Goal: Find specific page/section: Find specific page/section

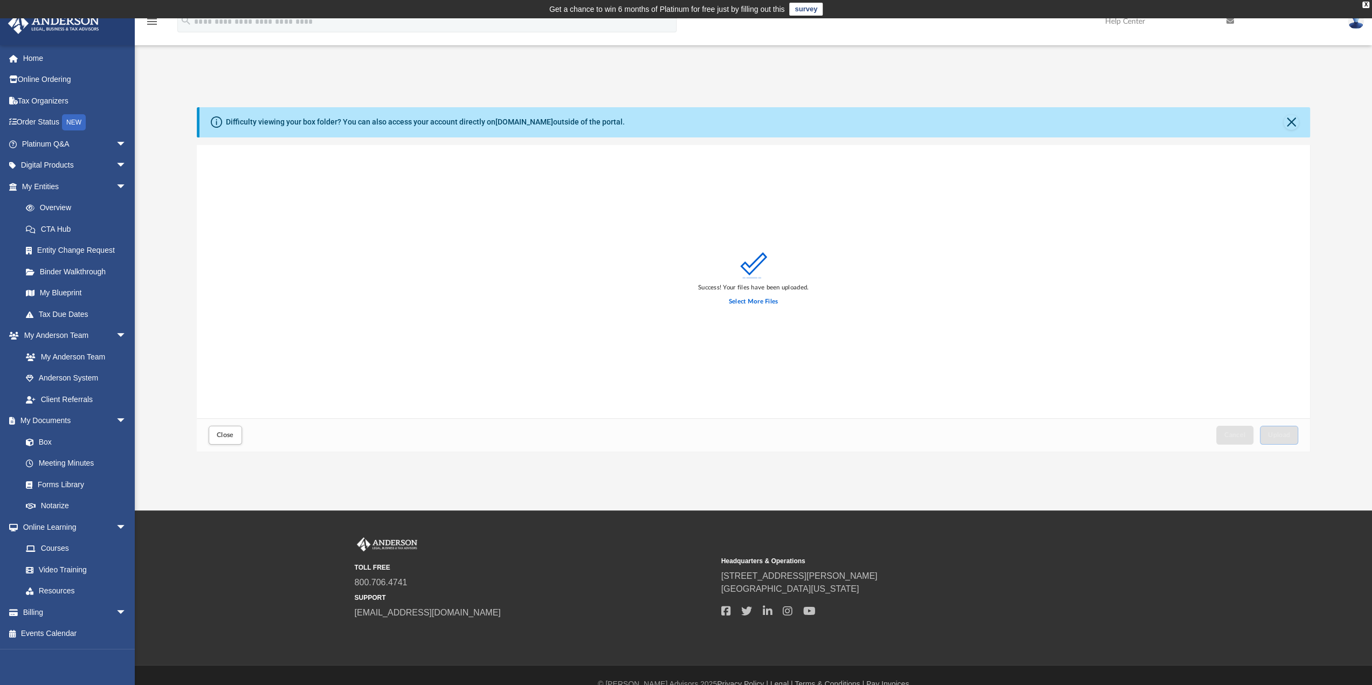
scroll to position [265, 1105]
click at [1293, 123] on button "Close" at bounding box center [1290, 122] width 15 height 15
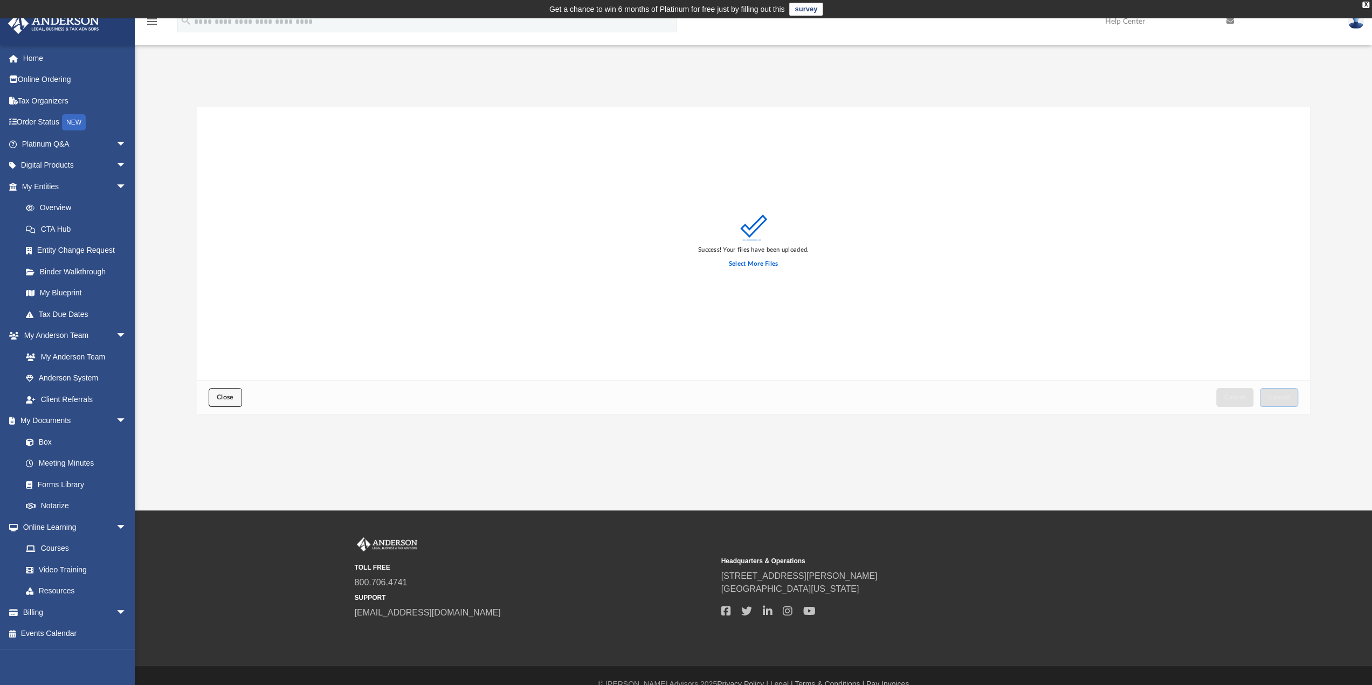
click at [220, 396] on span "Close" at bounding box center [225, 397] width 17 height 6
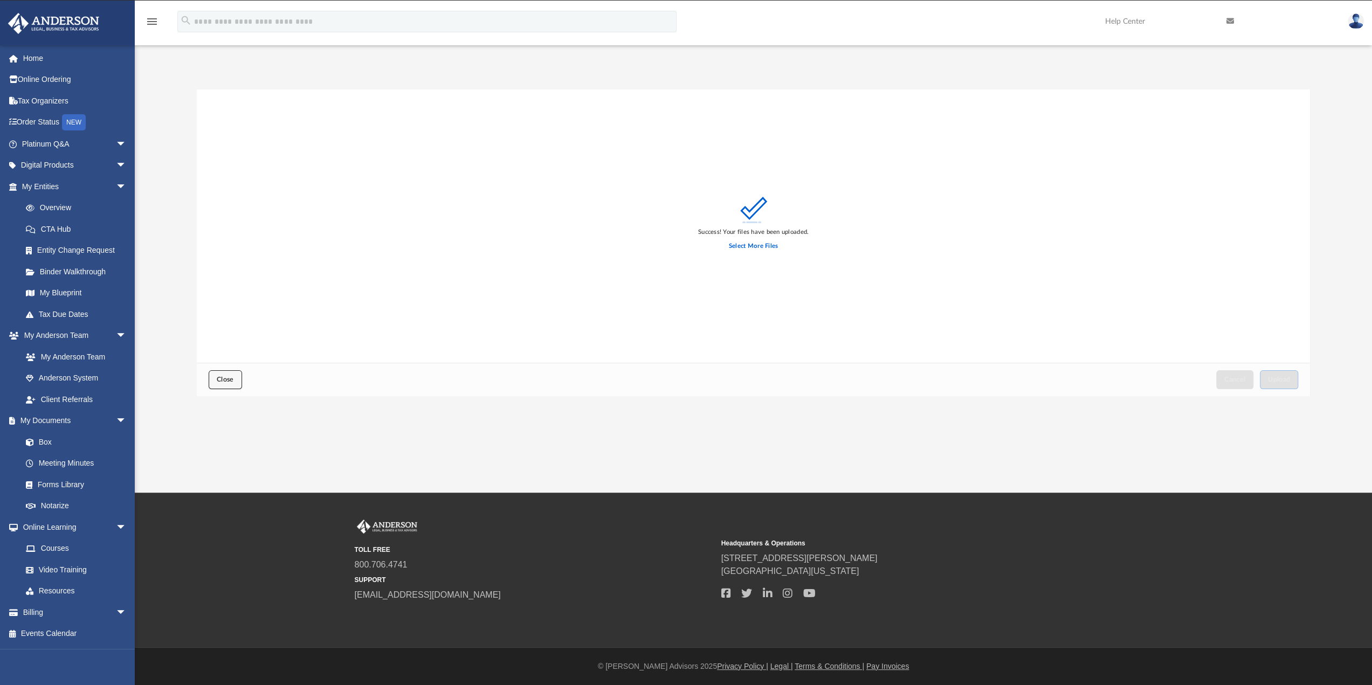
click at [218, 373] on button "Close" at bounding box center [225, 379] width 33 height 19
click at [39, 441] on link "Box" at bounding box center [79, 442] width 128 height 22
click at [46, 483] on link "Forms Library" at bounding box center [79, 485] width 128 height 22
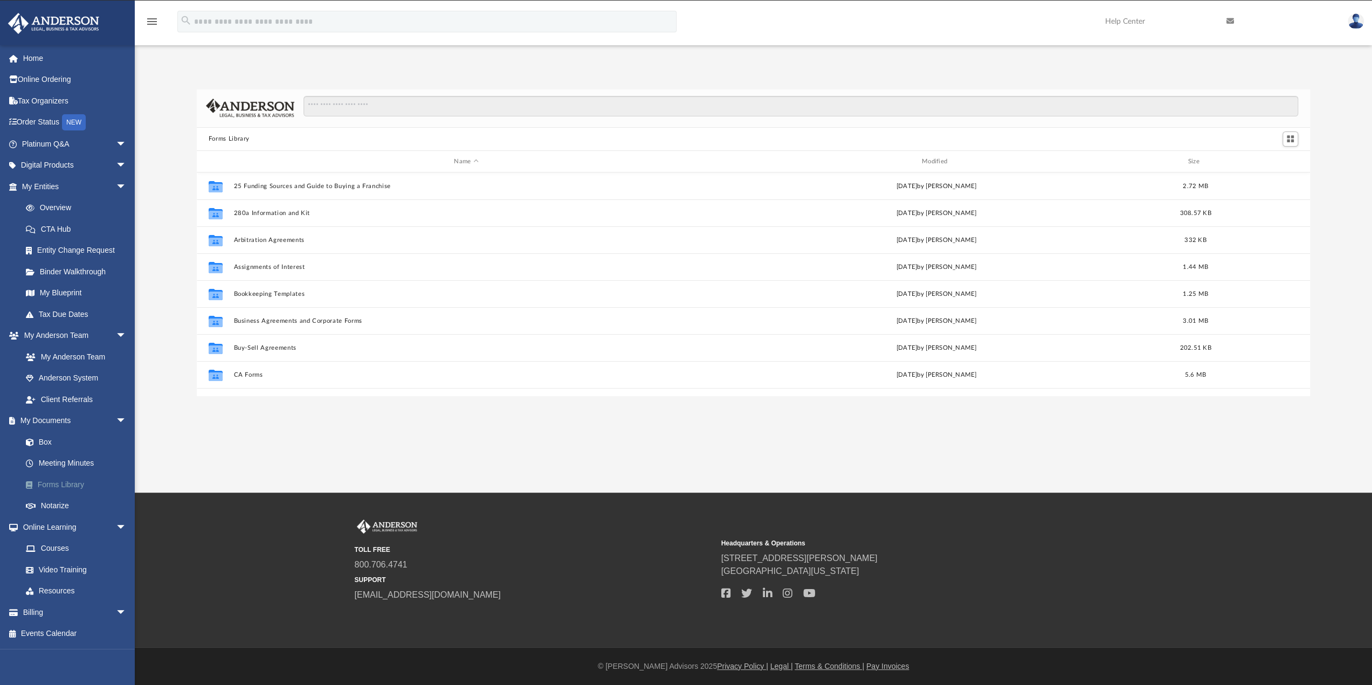
scroll to position [237, 1105]
click at [43, 442] on link "Box" at bounding box center [79, 442] width 128 height 22
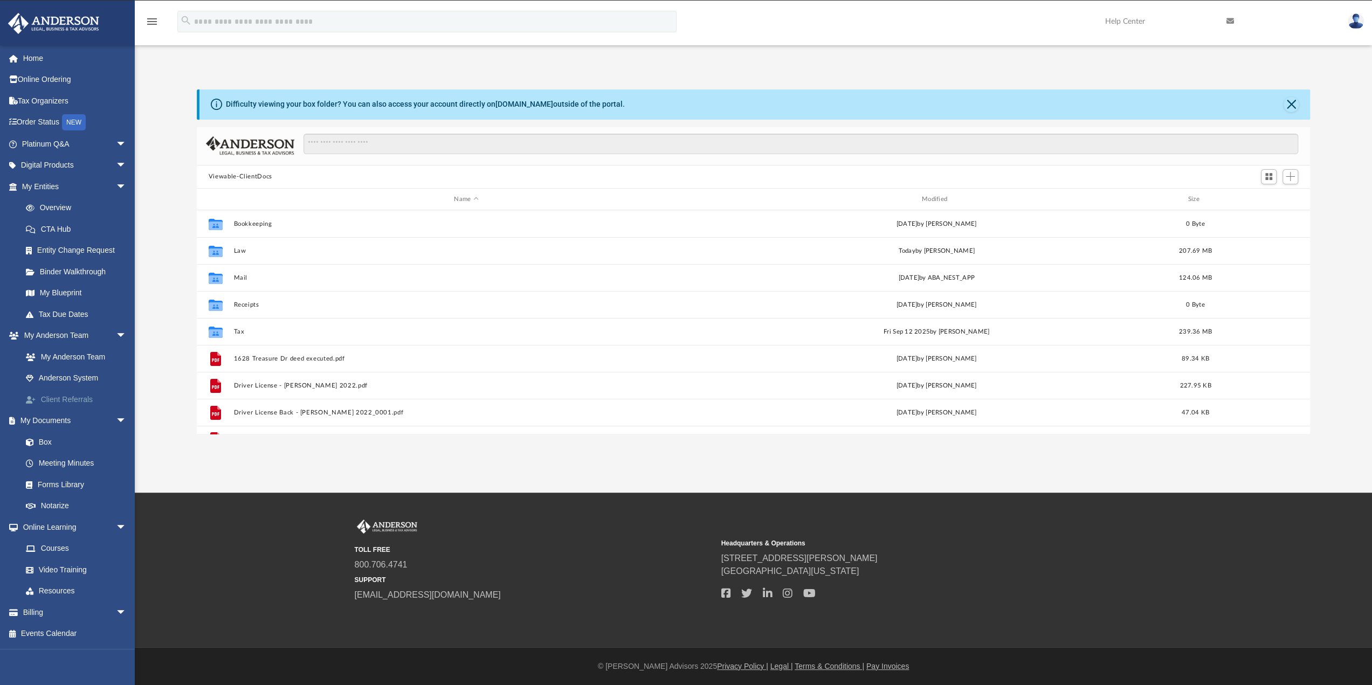
scroll to position [237, 1105]
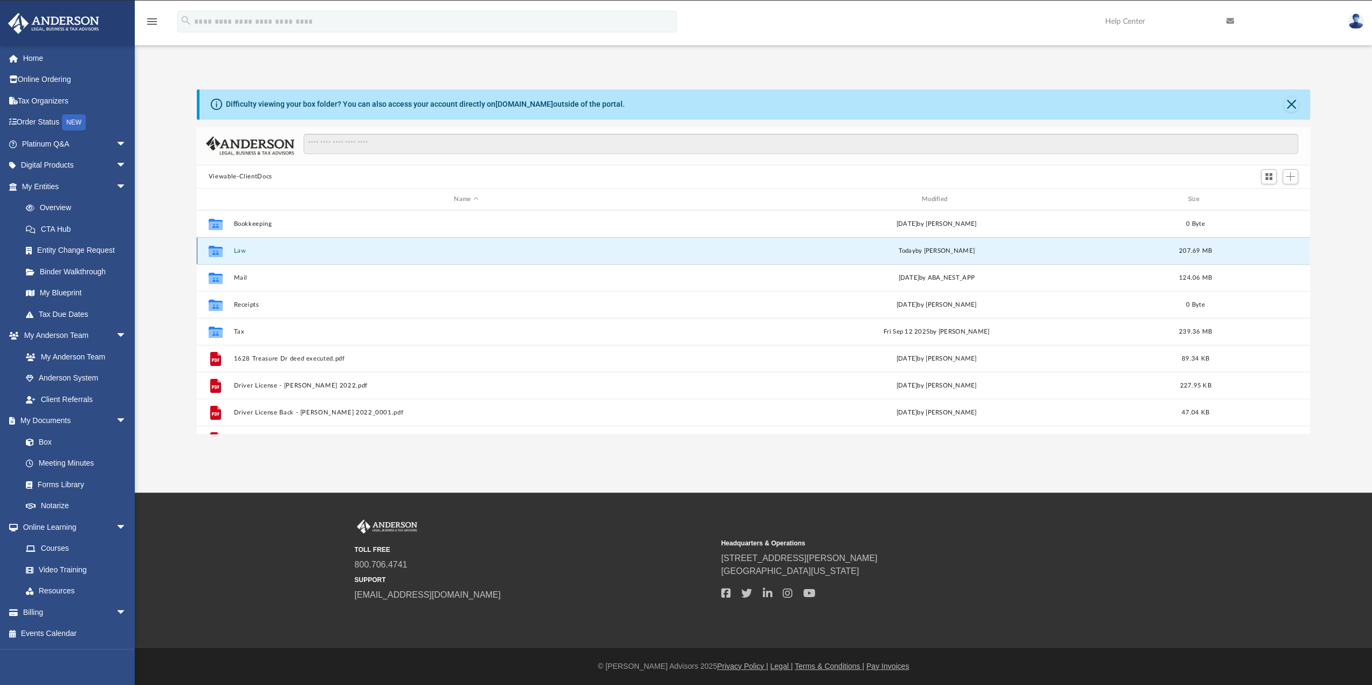
click at [235, 248] on button "Law" at bounding box center [465, 250] width 465 height 7
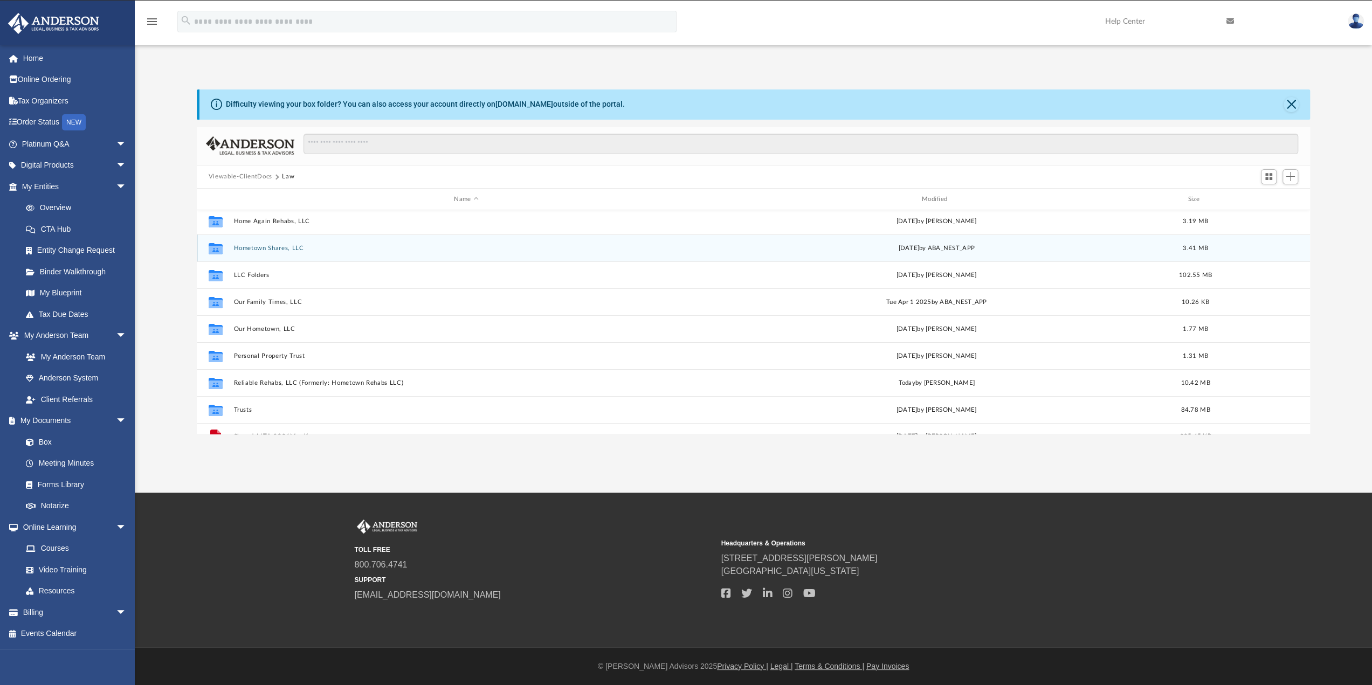
scroll to position [45, 0]
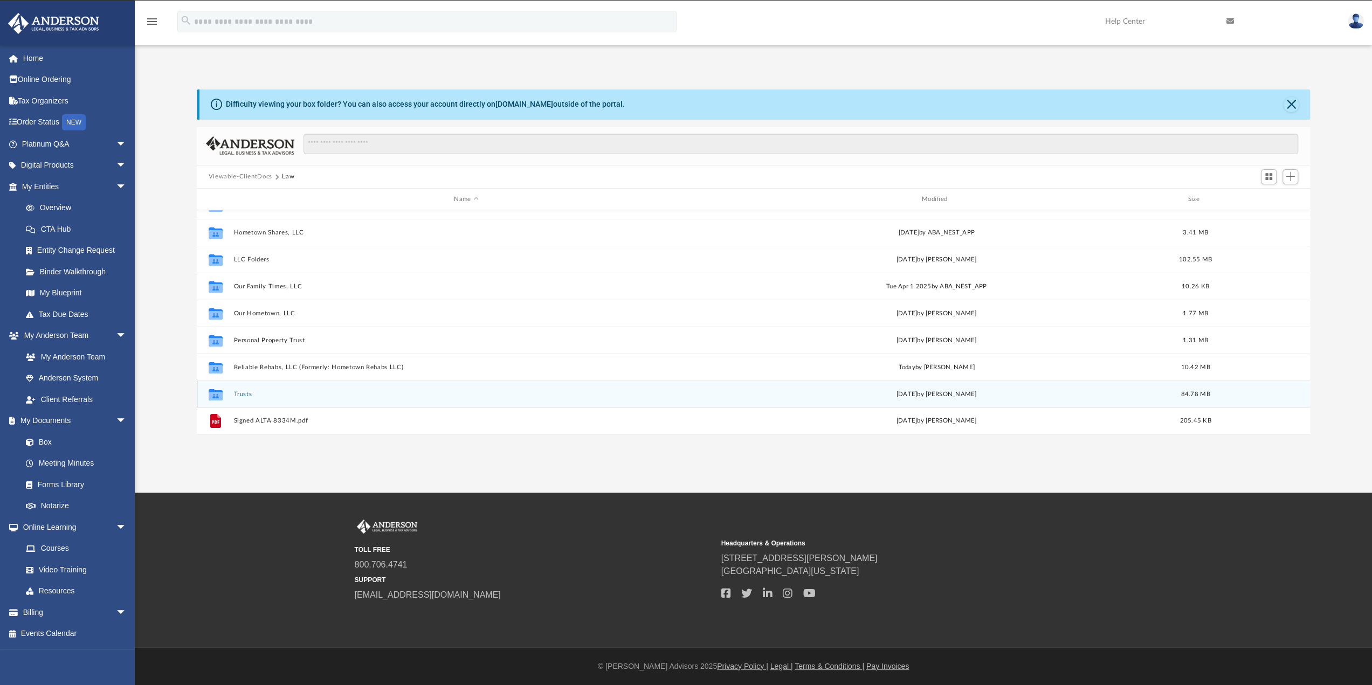
click at [243, 393] on button "Trusts" at bounding box center [465, 394] width 465 height 7
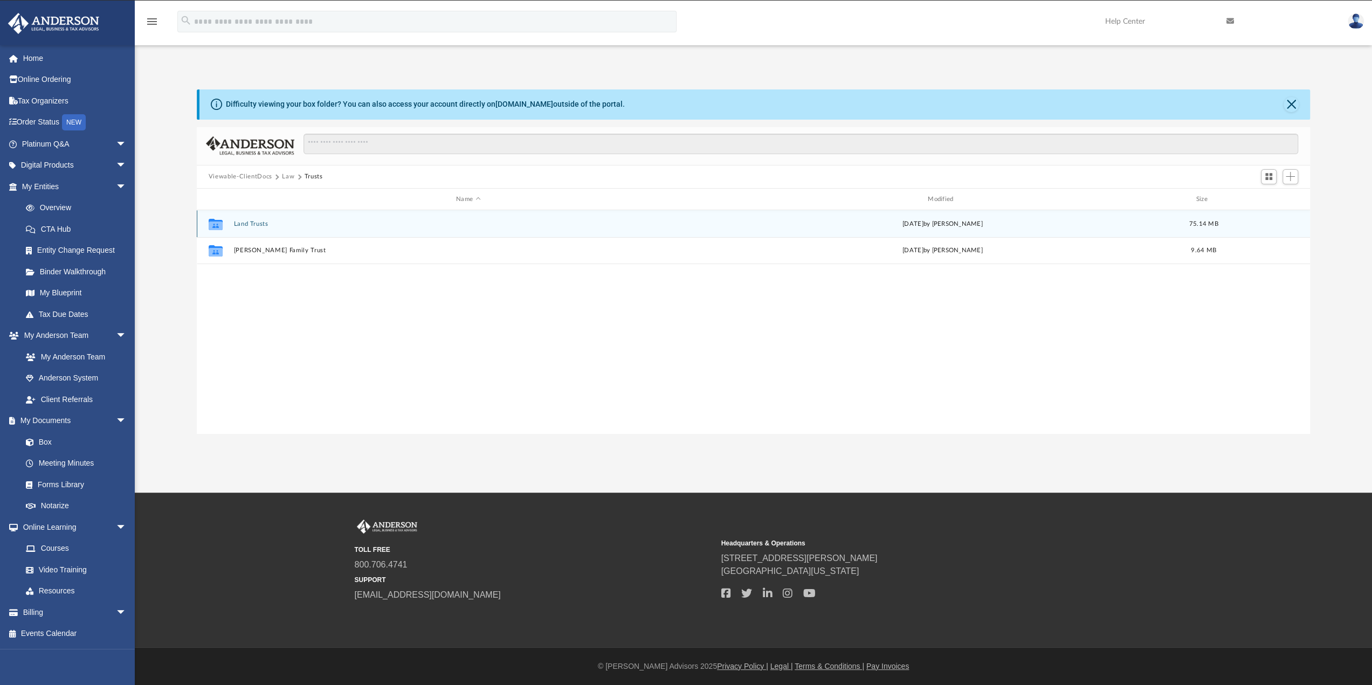
scroll to position [0, 0]
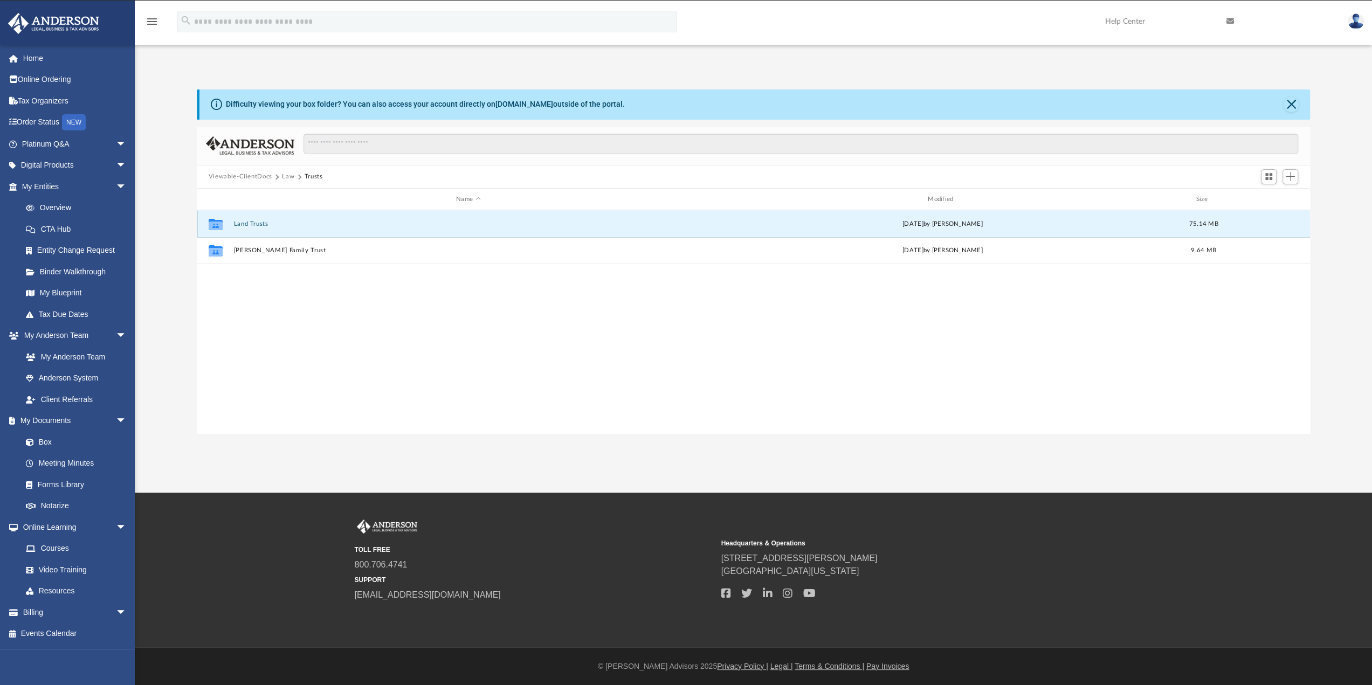
click at [238, 224] on button "Land Trusts" at bounding box center [467, 223] width 469 height 7
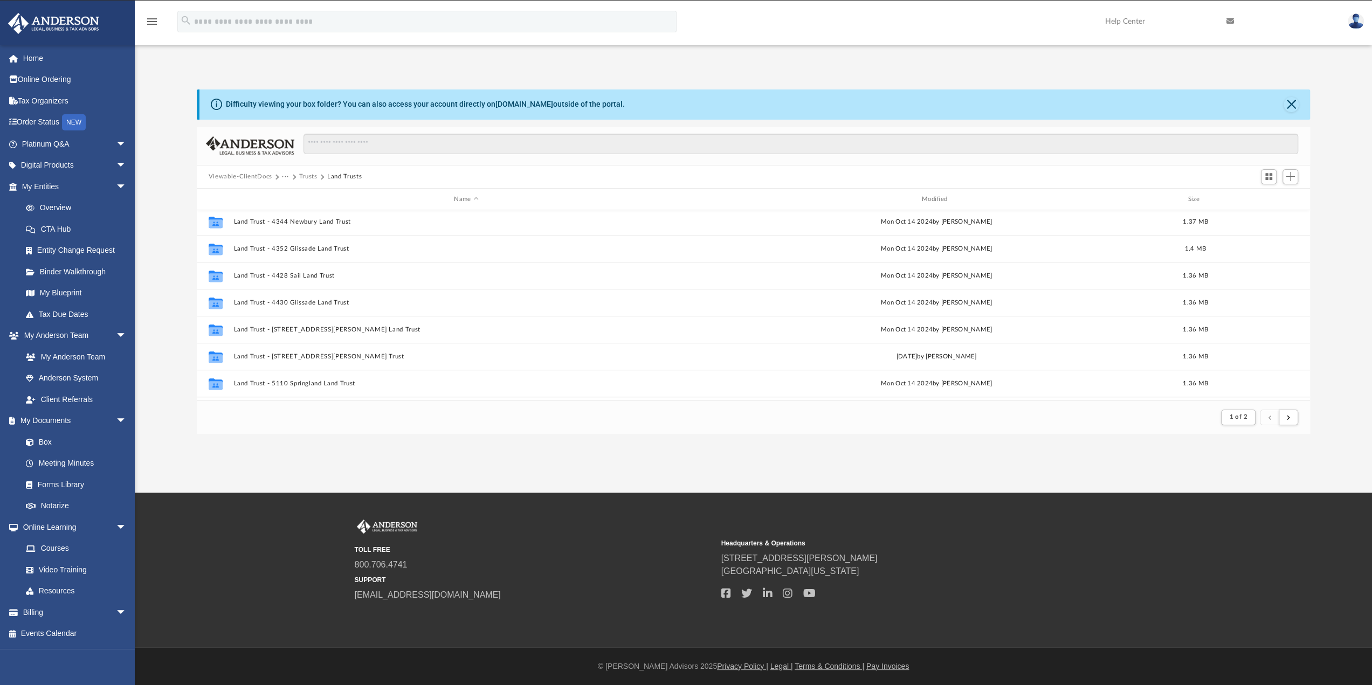
scroll to position [1157, 0]
click at [1283, 420] on button "submit" at bounding box center [1287, 418] width 19 height 16
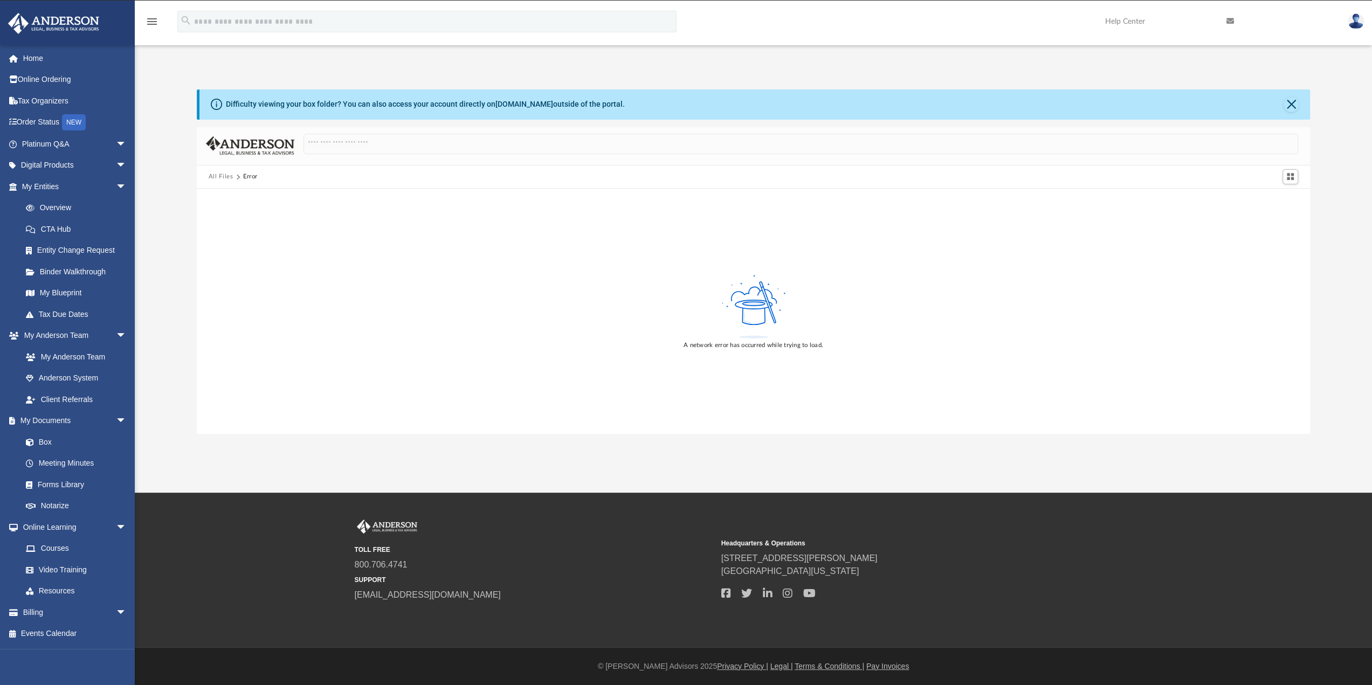
click at [219, 175] on button "All Files" at bounding box center [221, 177] width 25 height 10
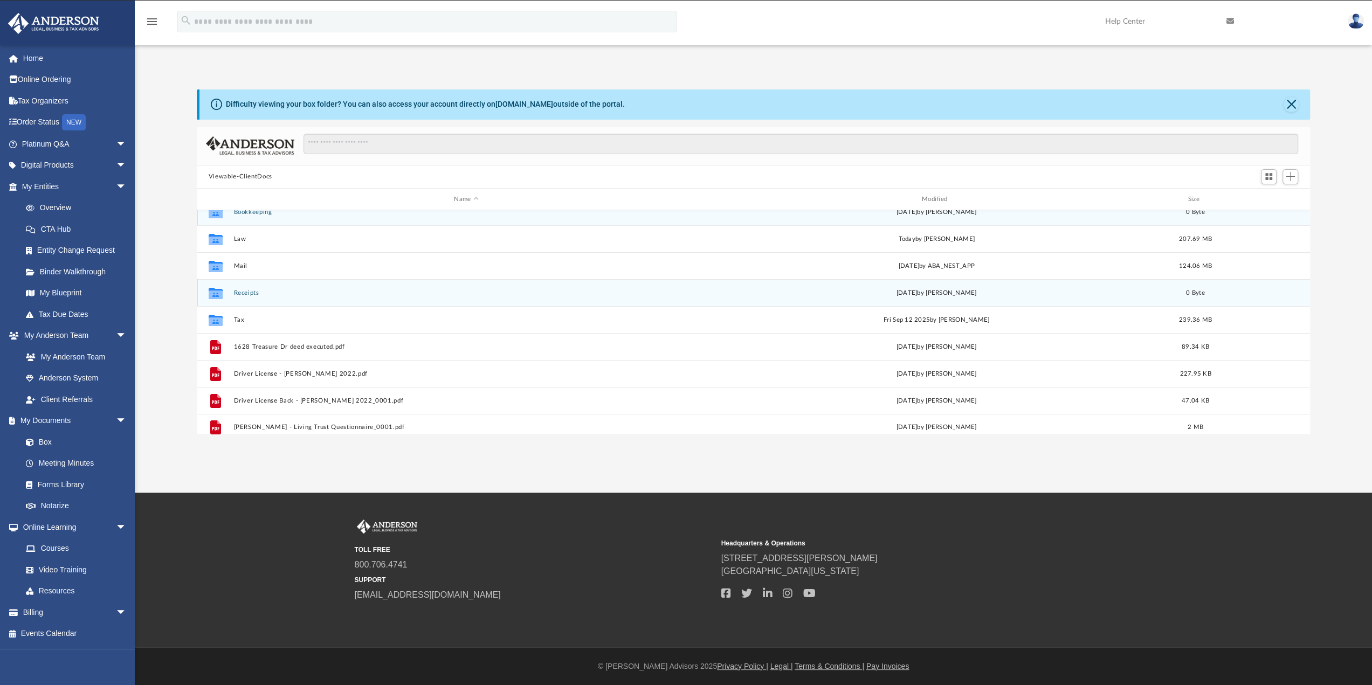
scroll to position [18, 0]
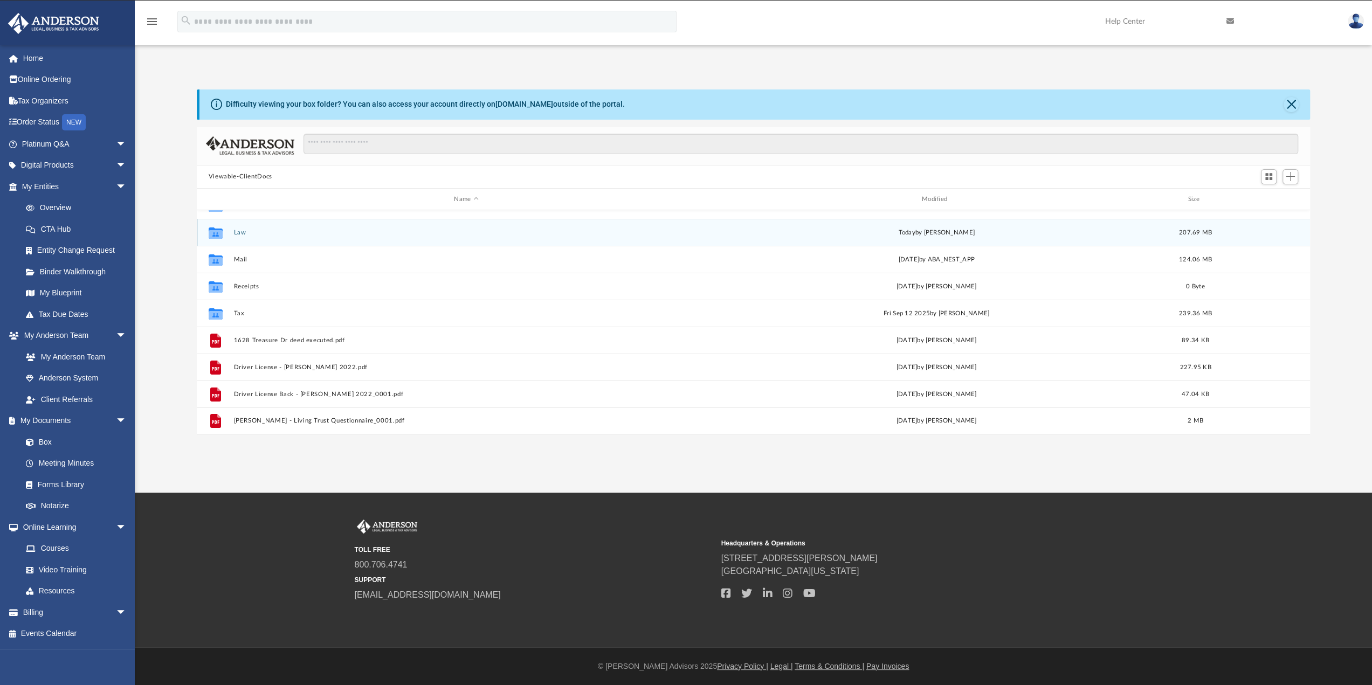
click at [238, 234] on button "Law" at bounding box center [465, 232] width 465 height 7
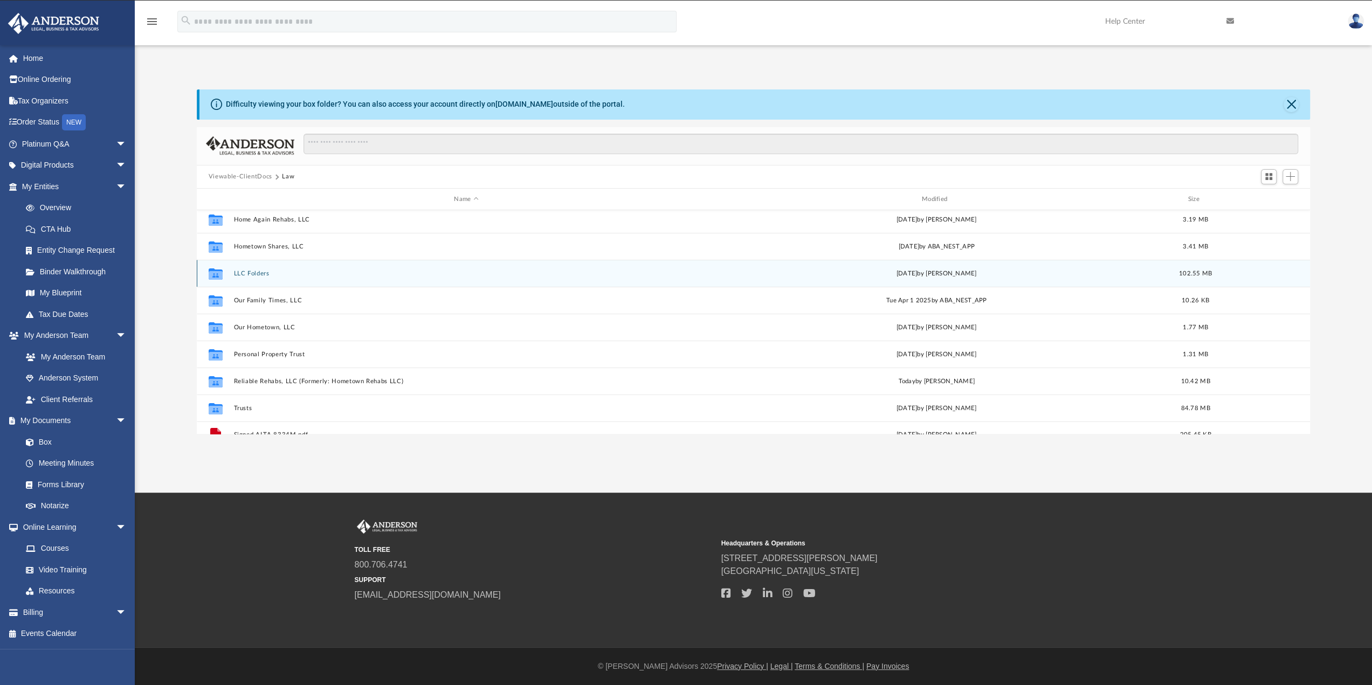
scroll to position [45, 0]
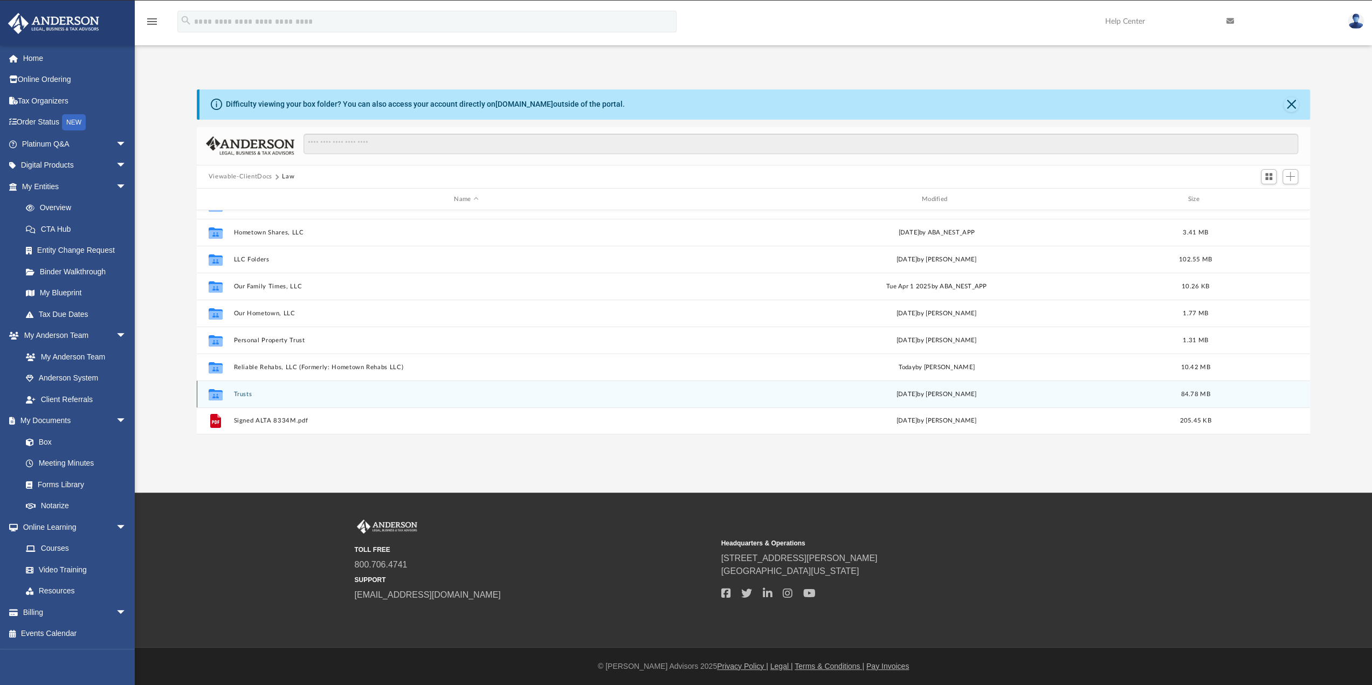
click at [241, 391] on button "Trusts" at bounding box center [465, 394] width 465 height 7
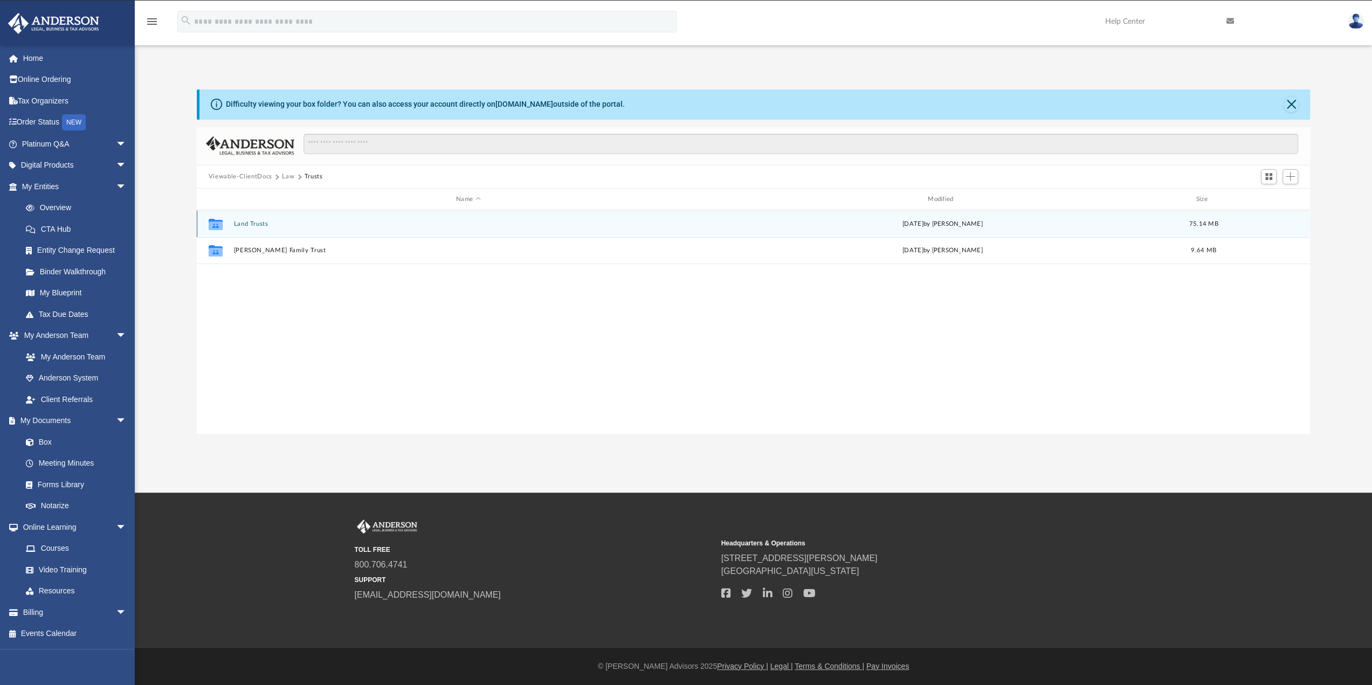
scroll to position [0, 0]
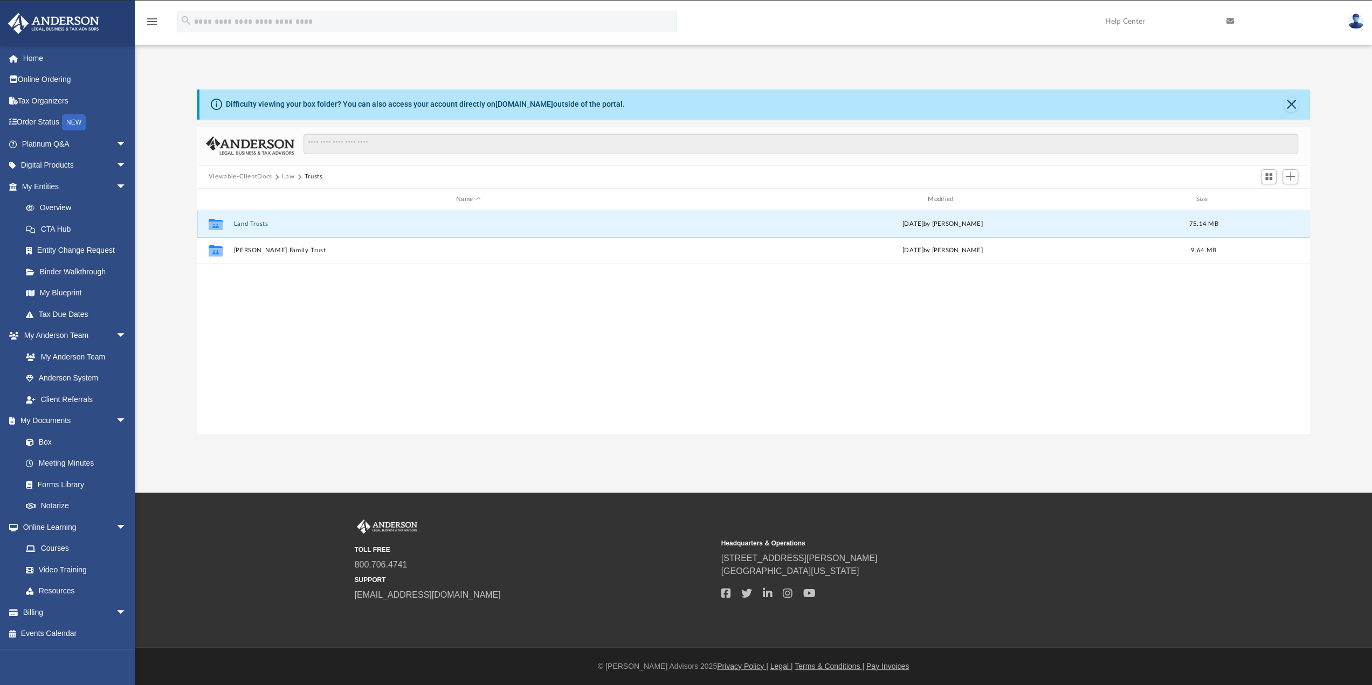
click at [239, 225] on button "Land Trusts" at bounding box center [467, 223] width 469 height 7
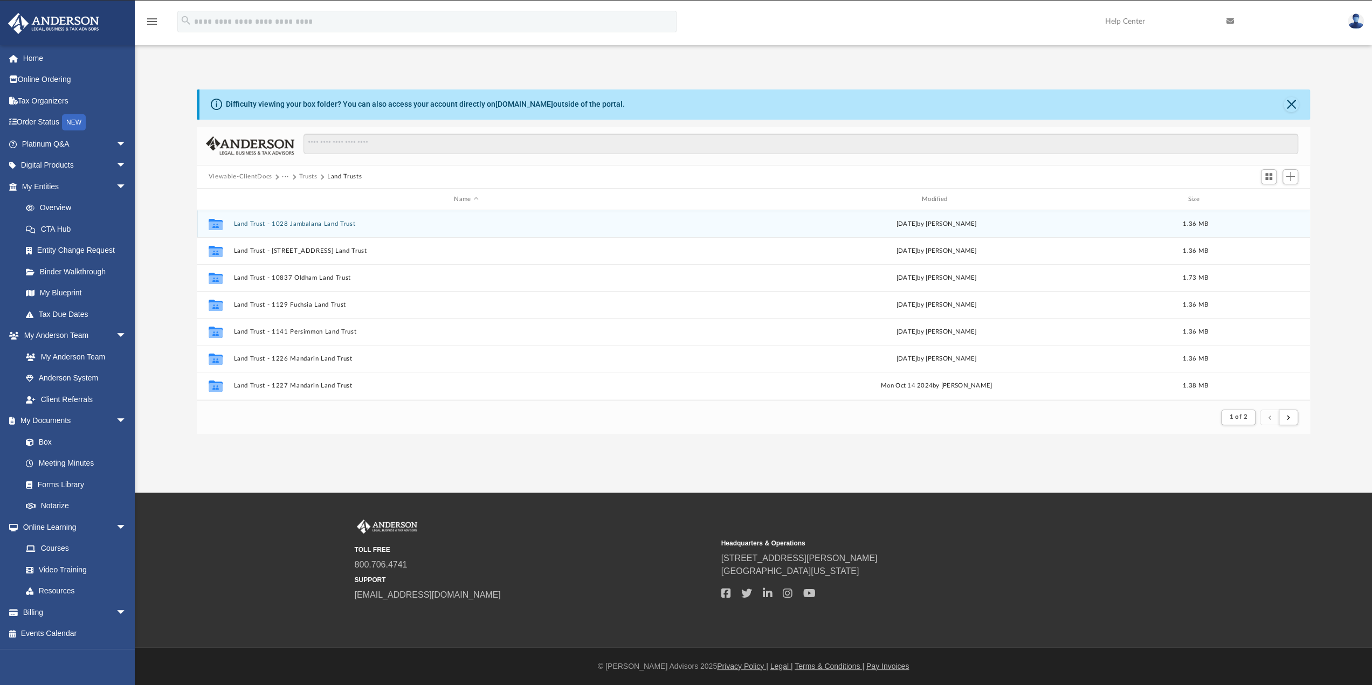
scroll to position [9, 9]
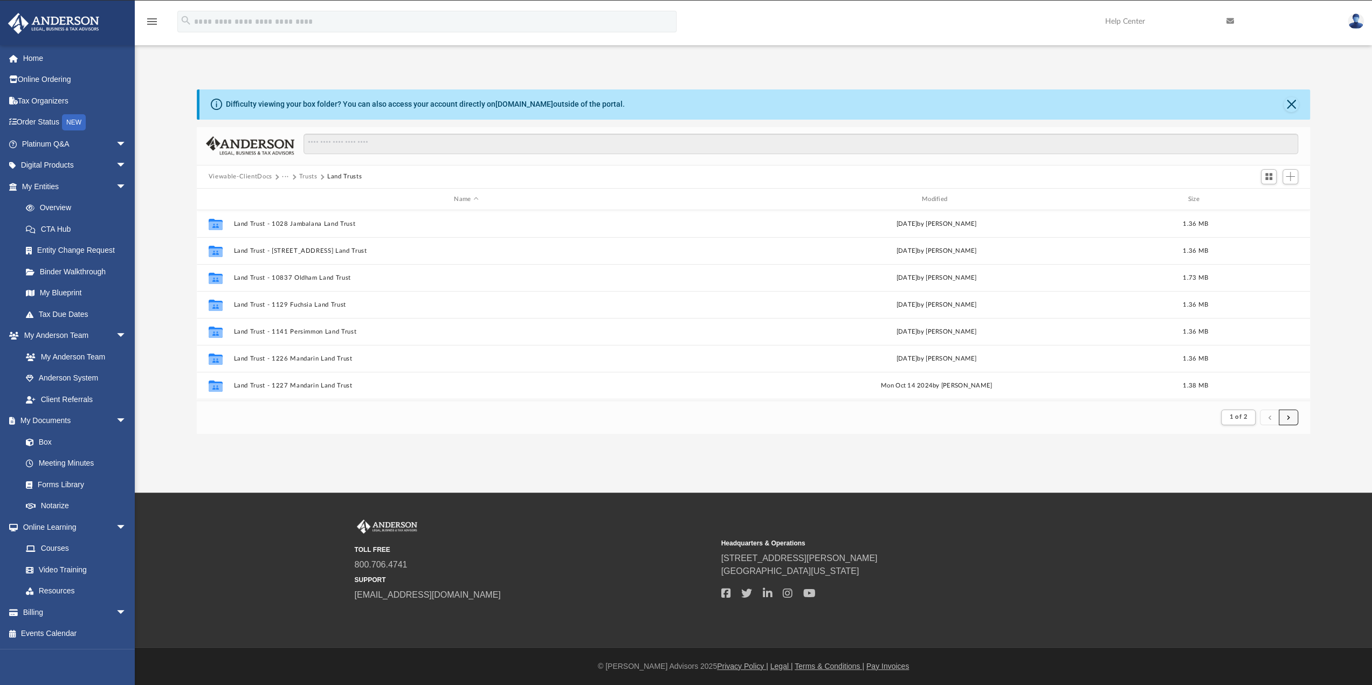
click at [1283, 417] on button "submit" at bounding box center [1287, 418] width 19 height 16
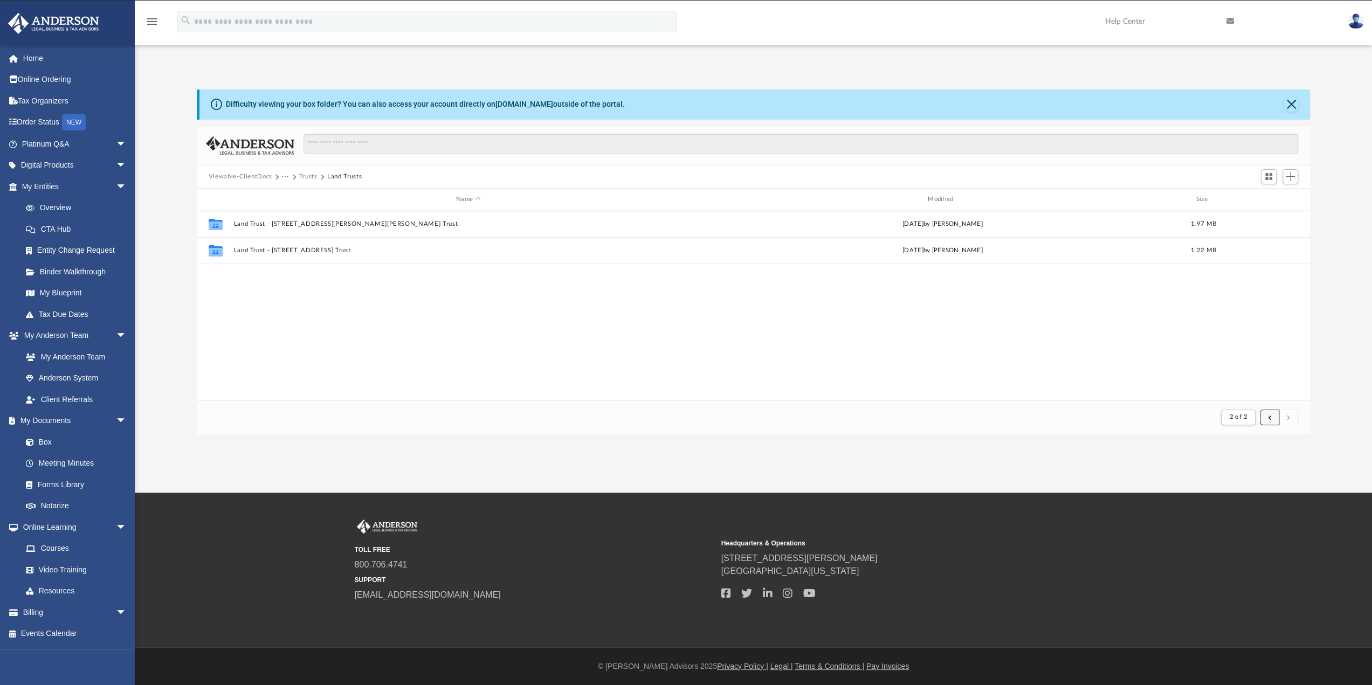
click at [1264, 416] on button "submit" at bounding box center [1269, 418] width 19 height 16
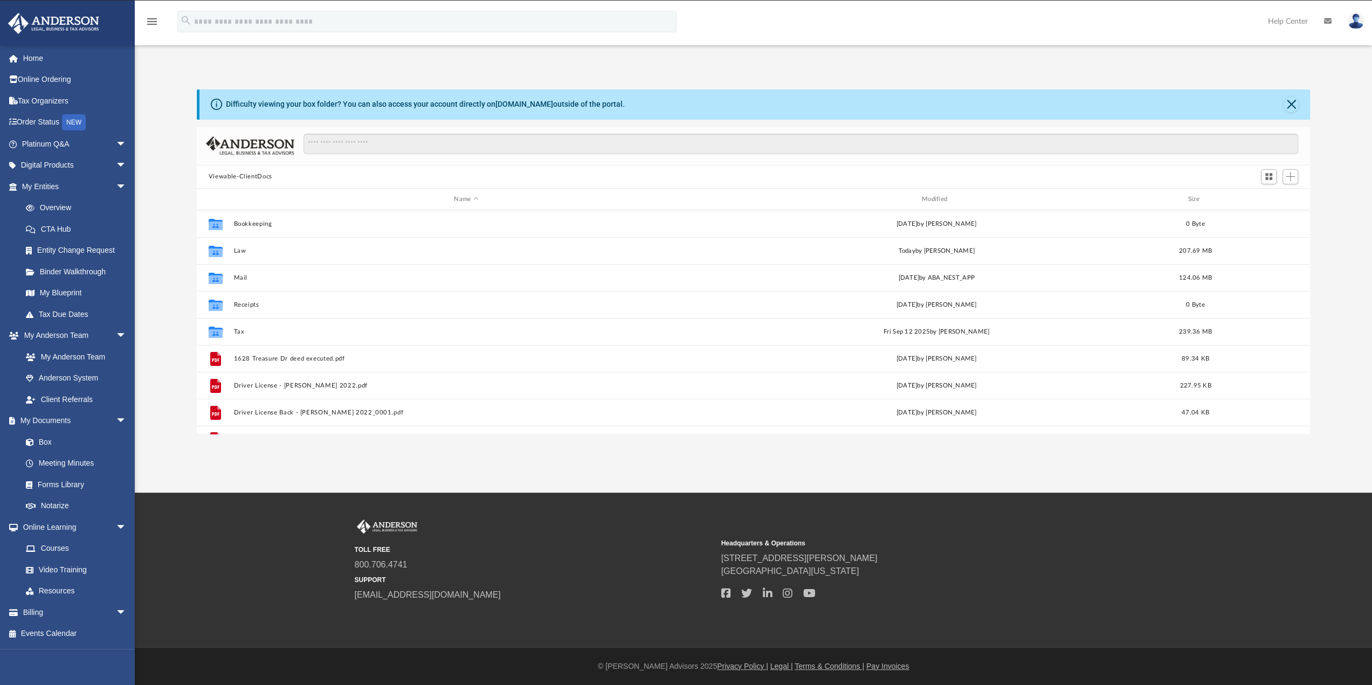
scroll to position [237, 1105]
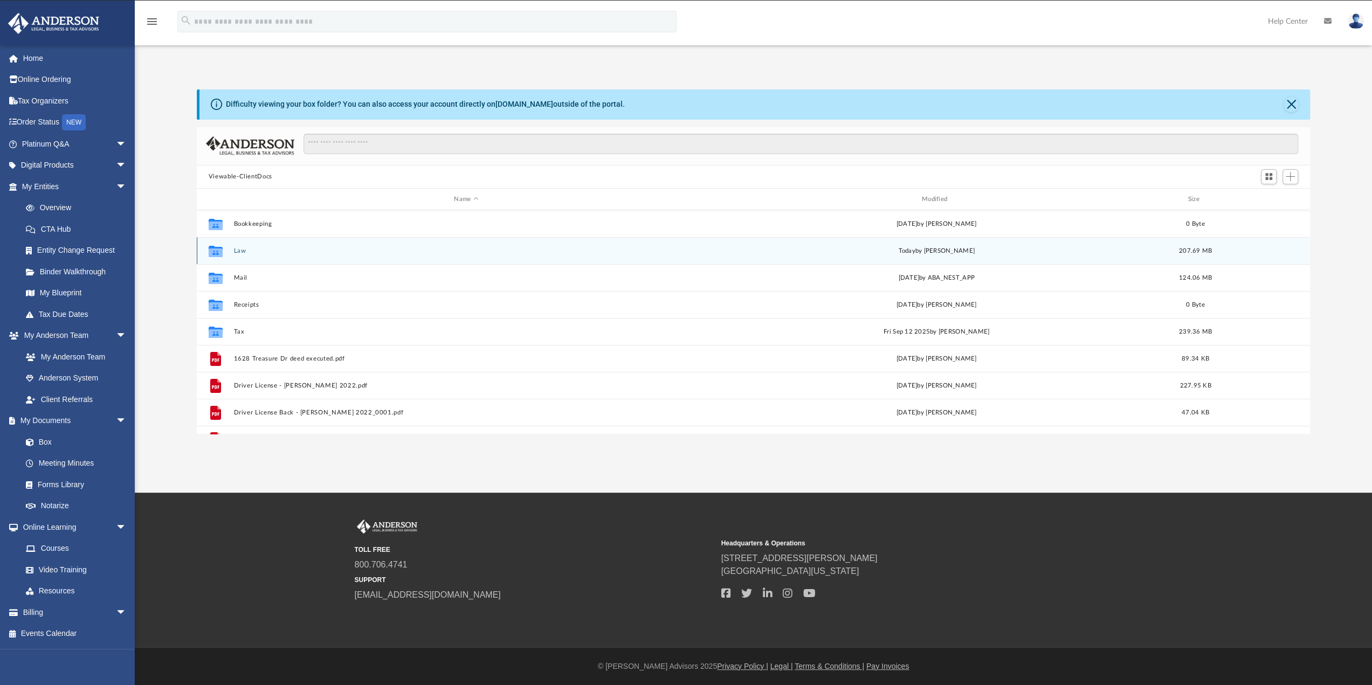
click at [241, 251] on button "Law" at bounding box center [465, 250] width 465 height 7
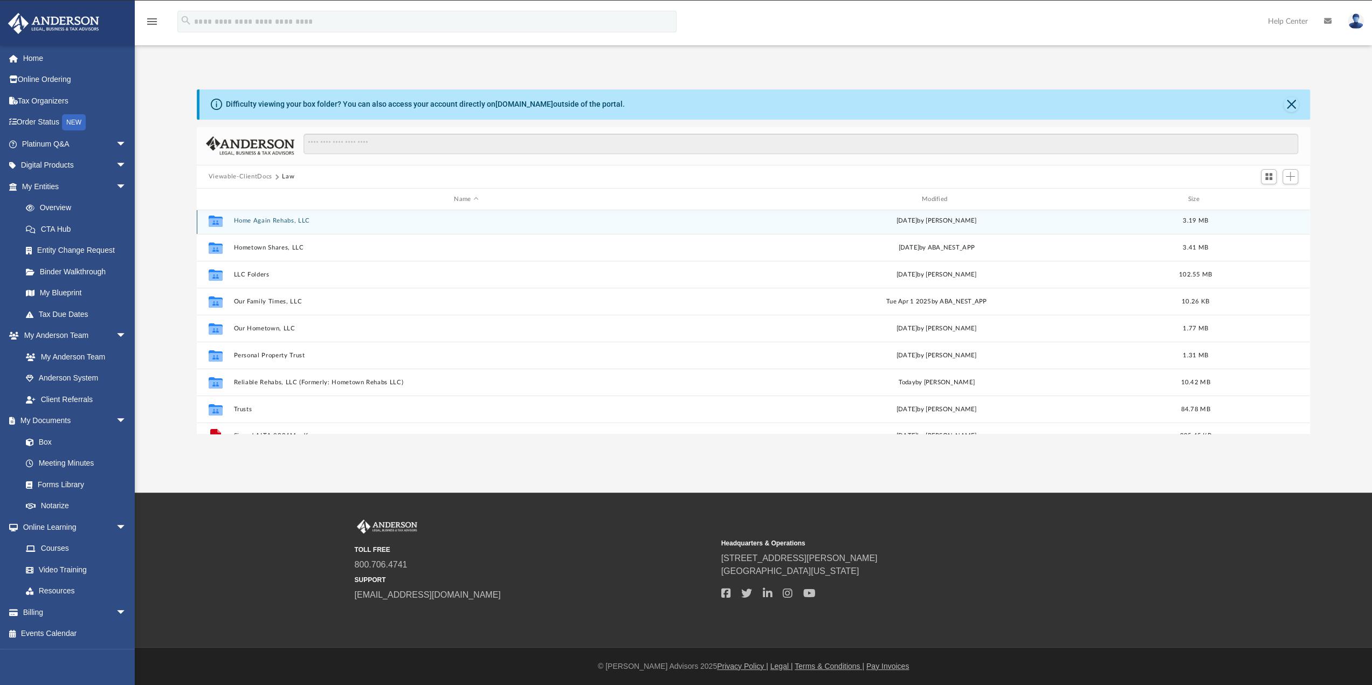
scroll to position [45, 0]
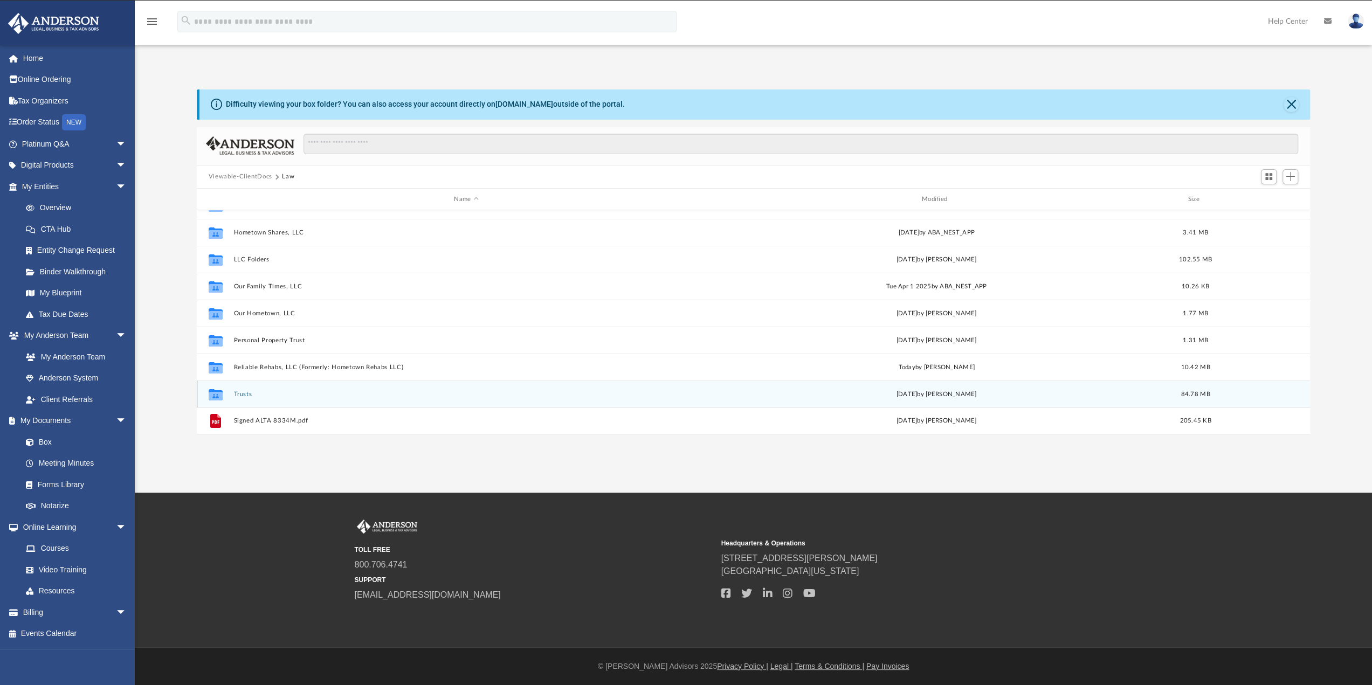
click at [240, 393] on button "Trusts" at bounding box center [465, 394] width 465 height 7
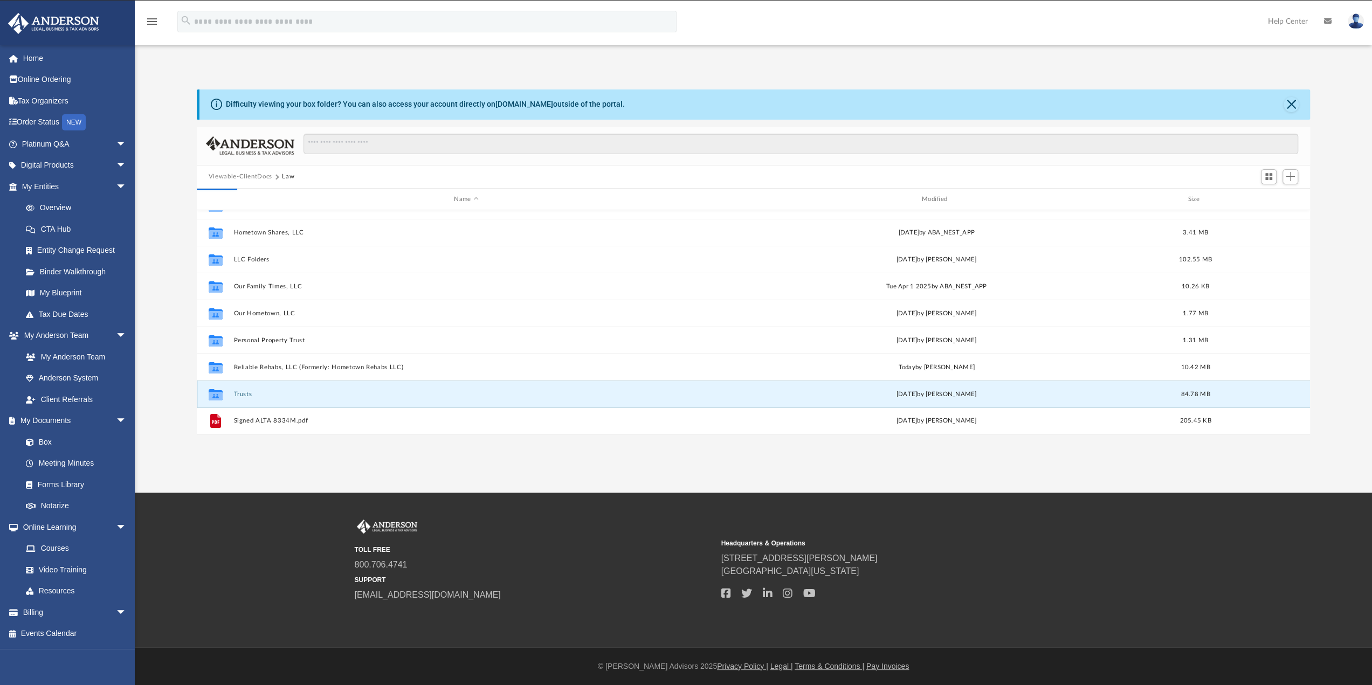
scroll to position [0, 0]
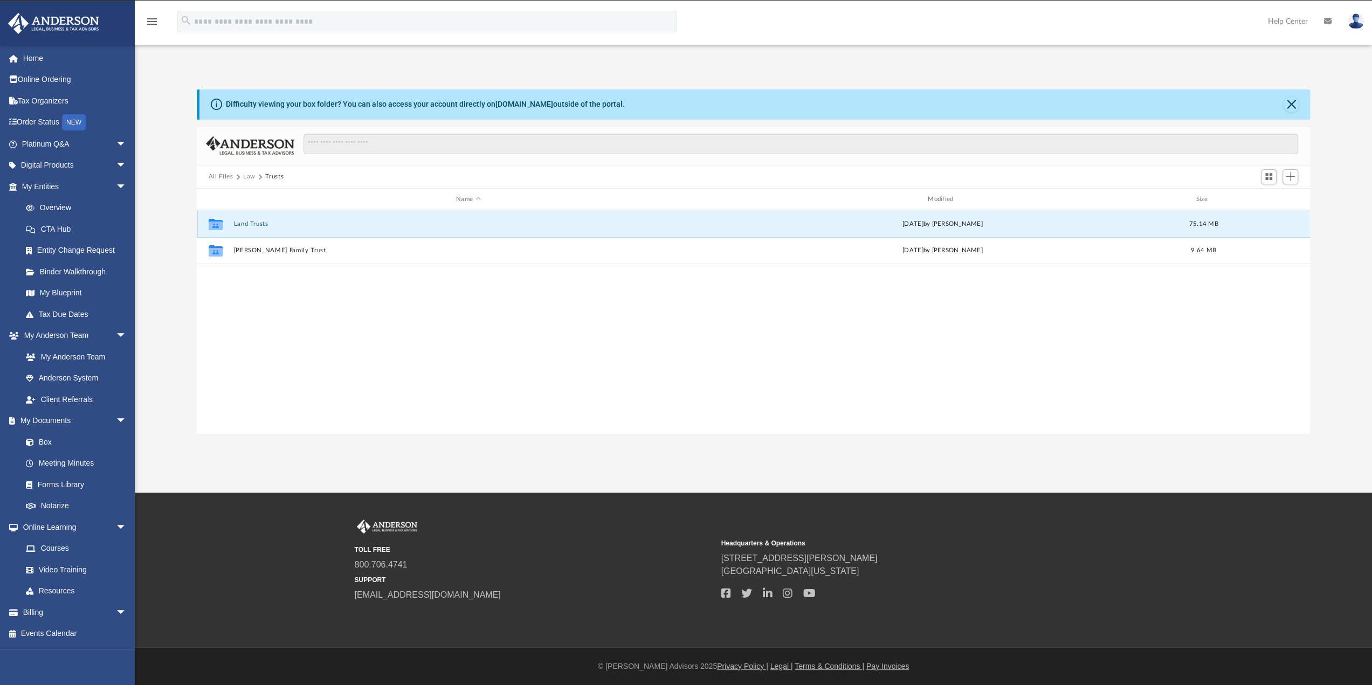
click at [240, 222] on button "Land Trusts" at bounding box center [467, 223] width 469 height 7
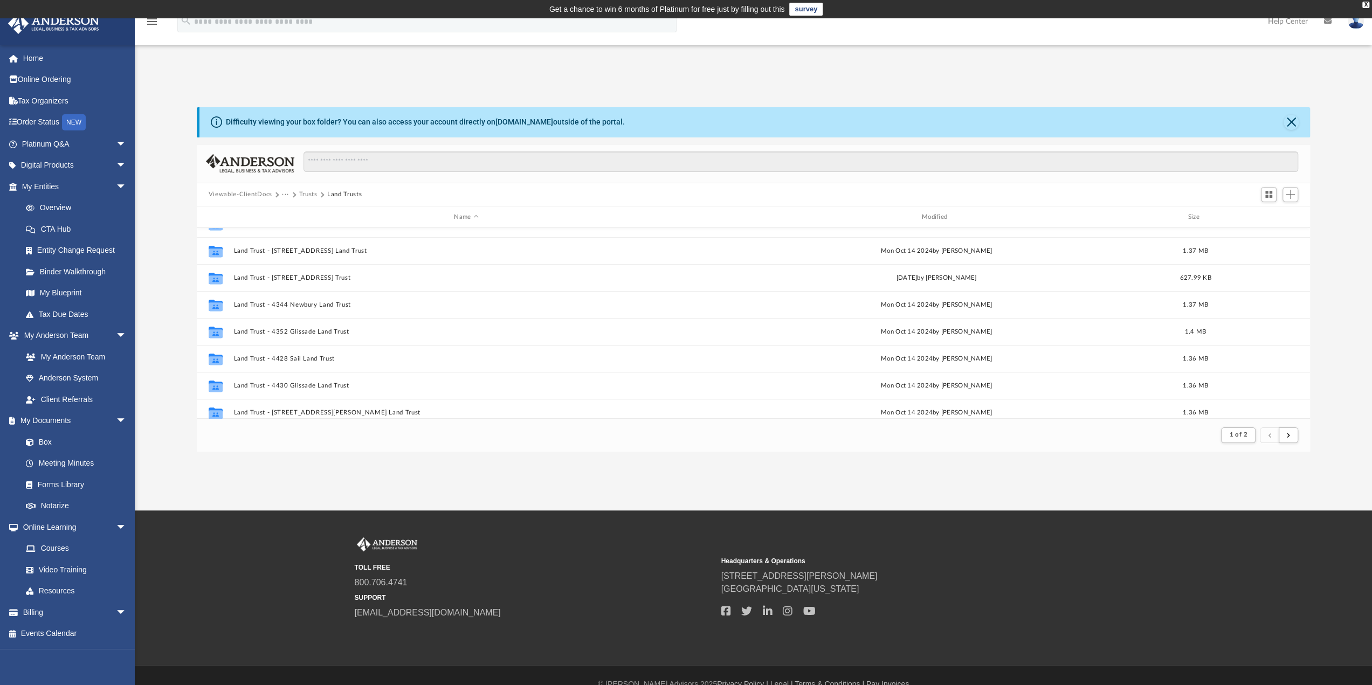
scroll to position [1157, 0]
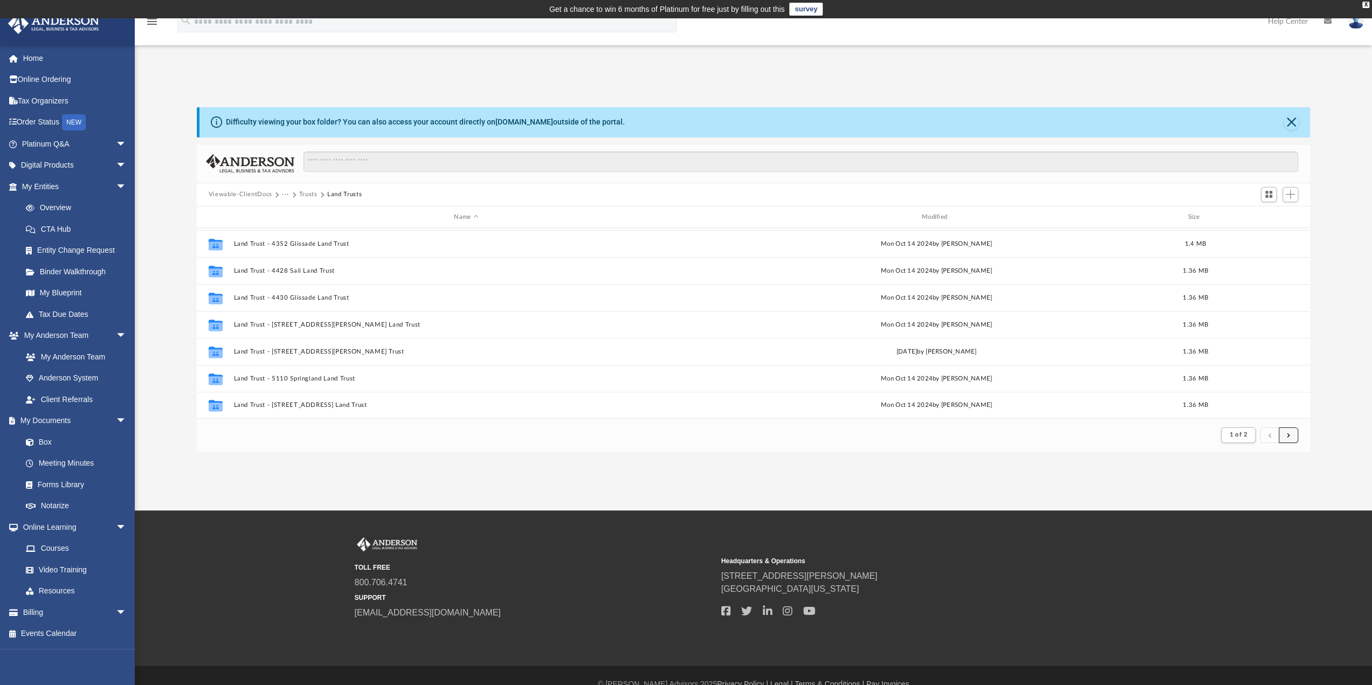
click at [1291, 436] on button "submit" at bounding box center [1287, 435] width 19 height 16
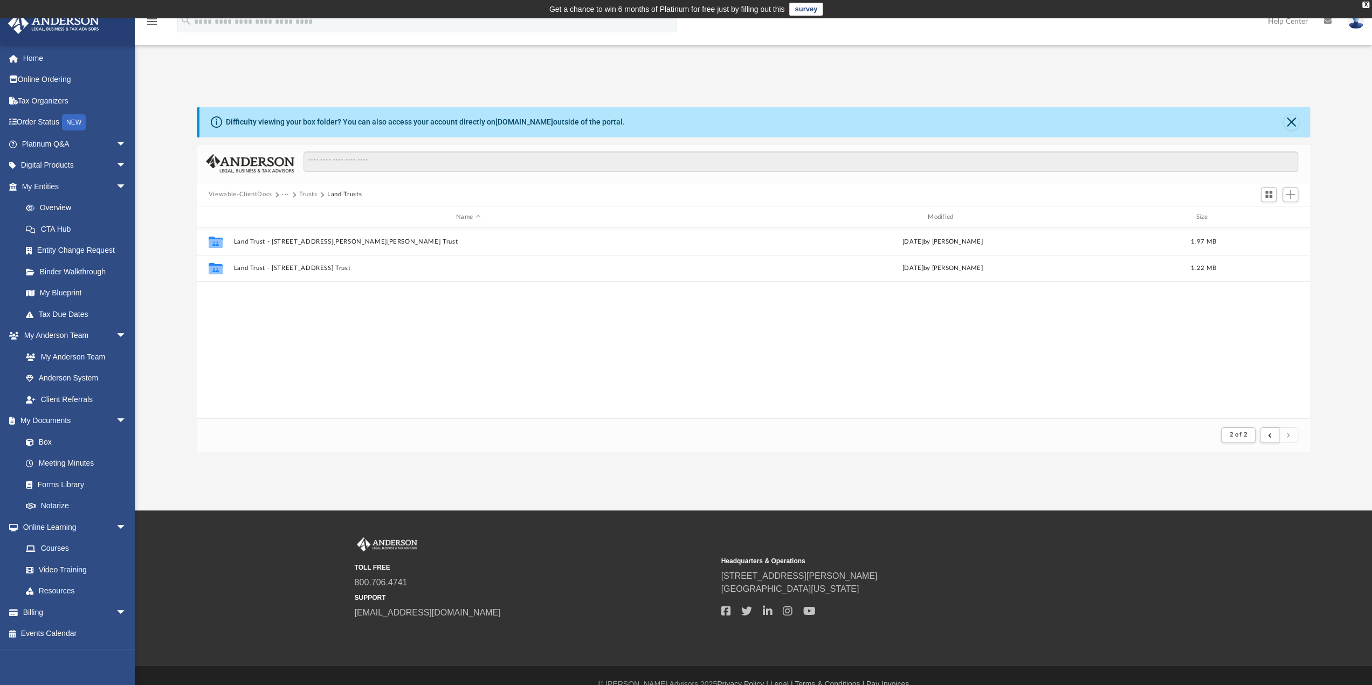
click at [308, 193] on button "Trusts" at bounding box center [308, 195] width 18 height 10
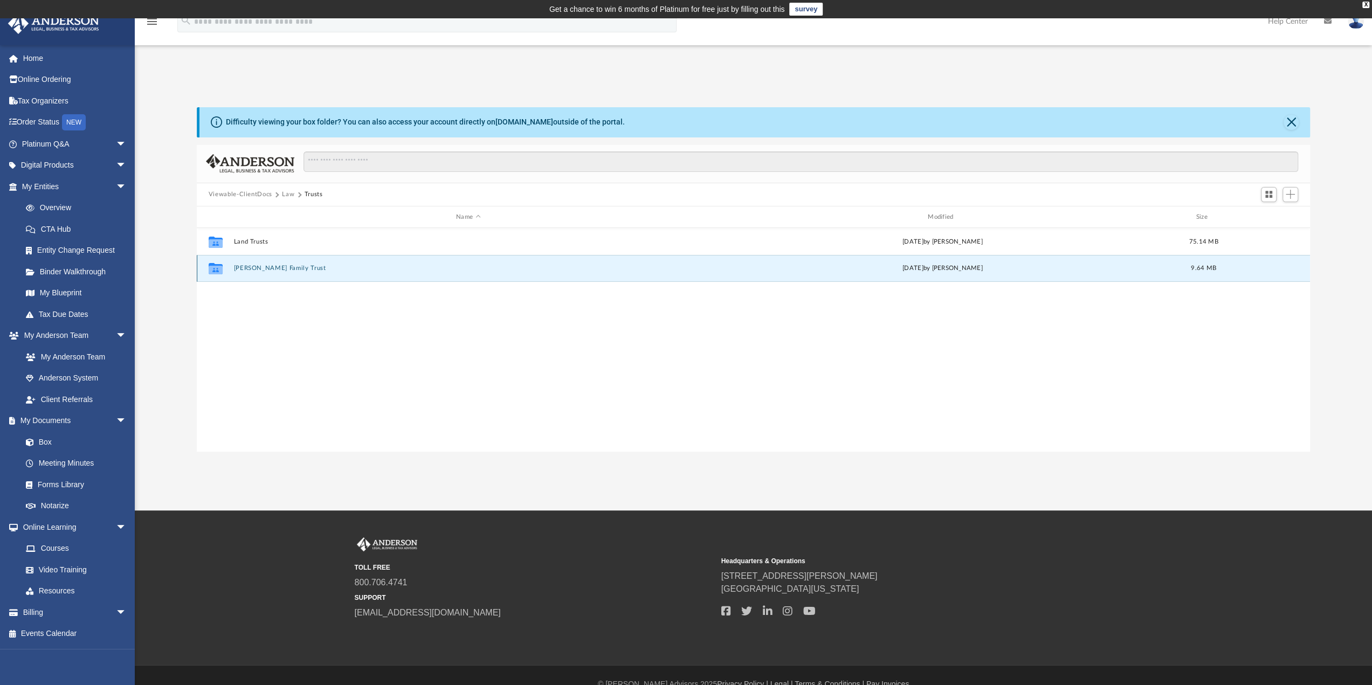
click at [258, 266] on button "[PERSON_NAME] Family Trust" at bounding box center [467, 268] width 469 height 7
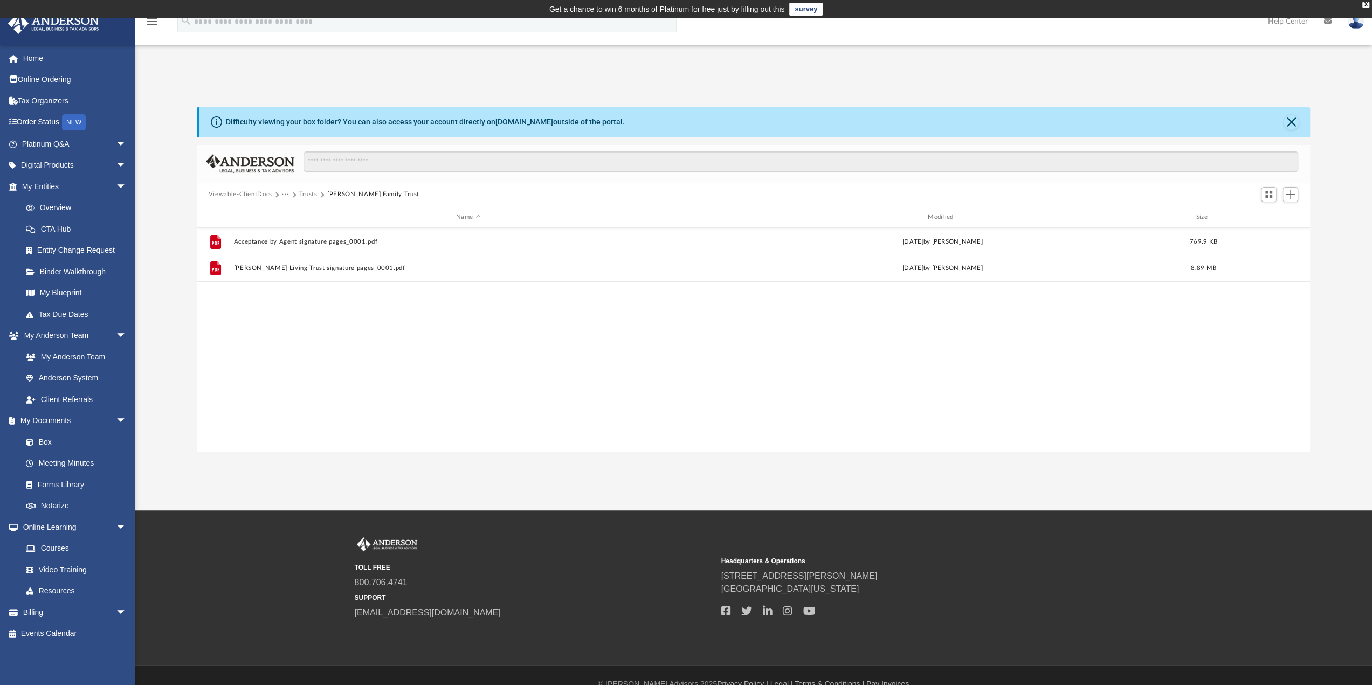
click at [305, 193] on button "Trusts" at bounding box center [308, 195] width 18 height 10
click at [255, 191] on button "Viewable-ClientDocs" at bounding box center [241, 195] width 64 height 10
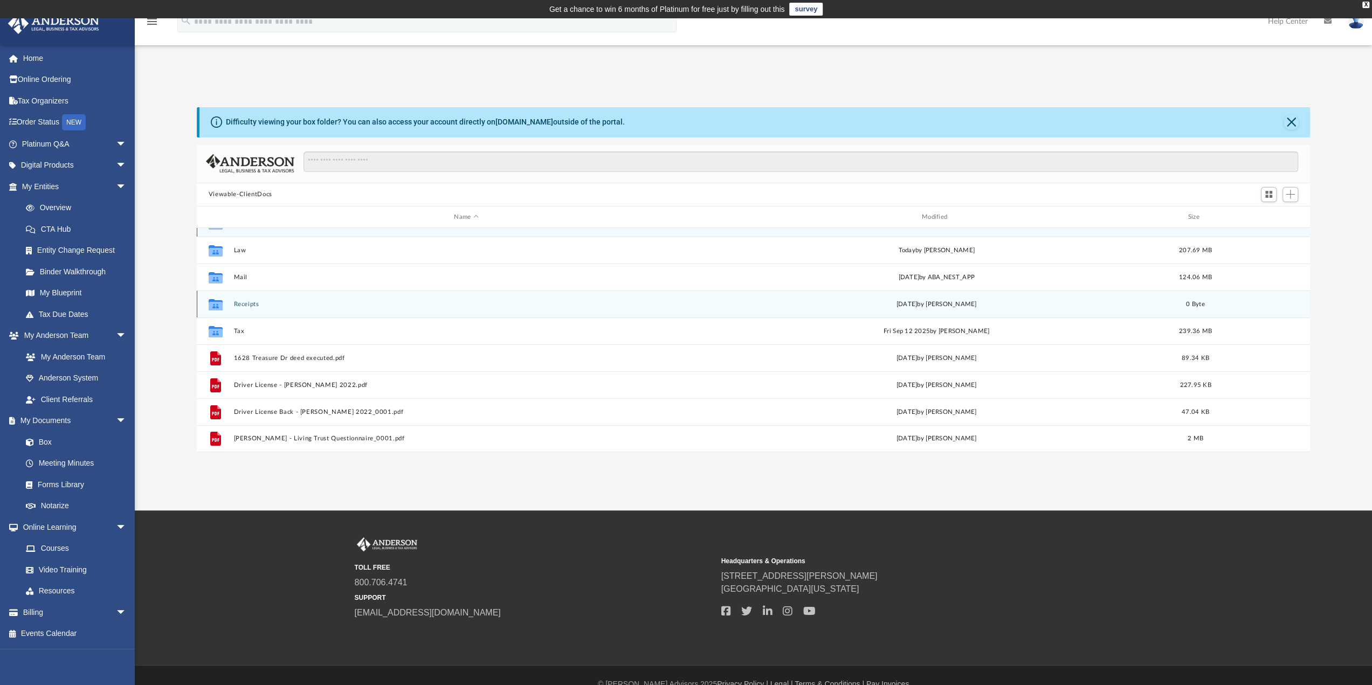
scroll to position [18, 0]
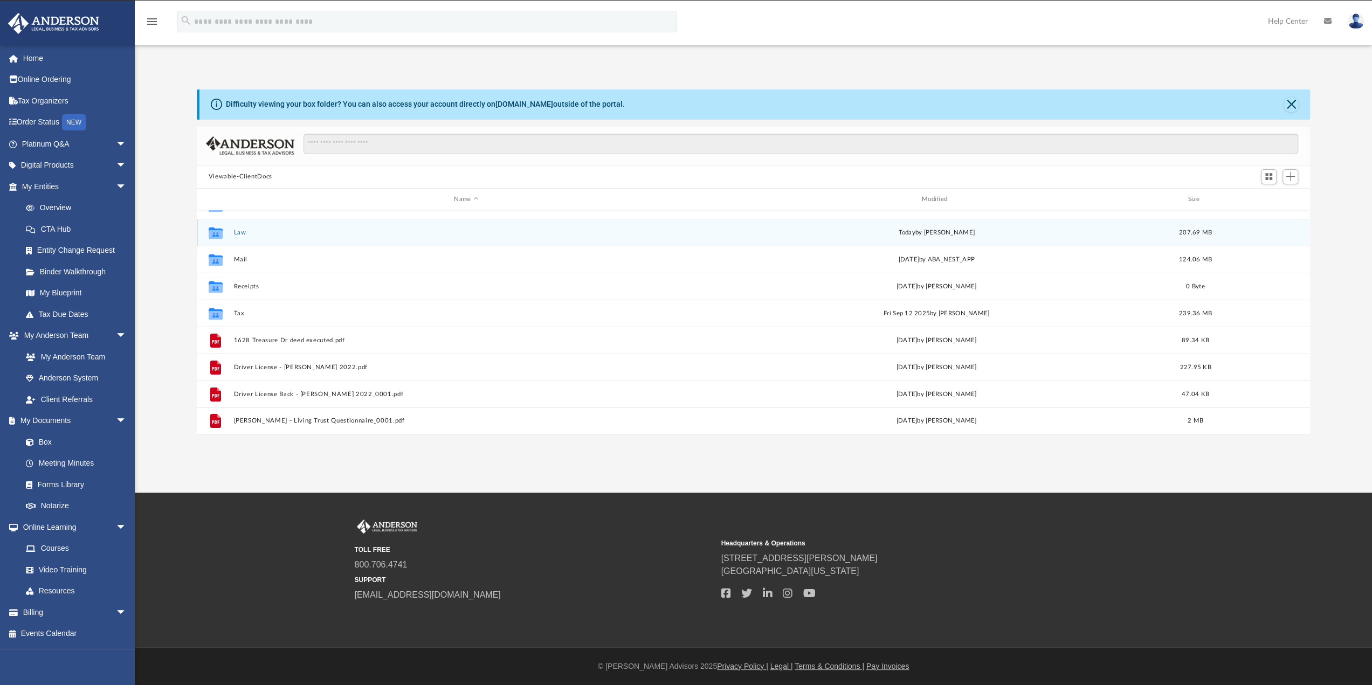
click at [239, 232] on button "Law" at bounding box center [465, 232] width 465 height 7
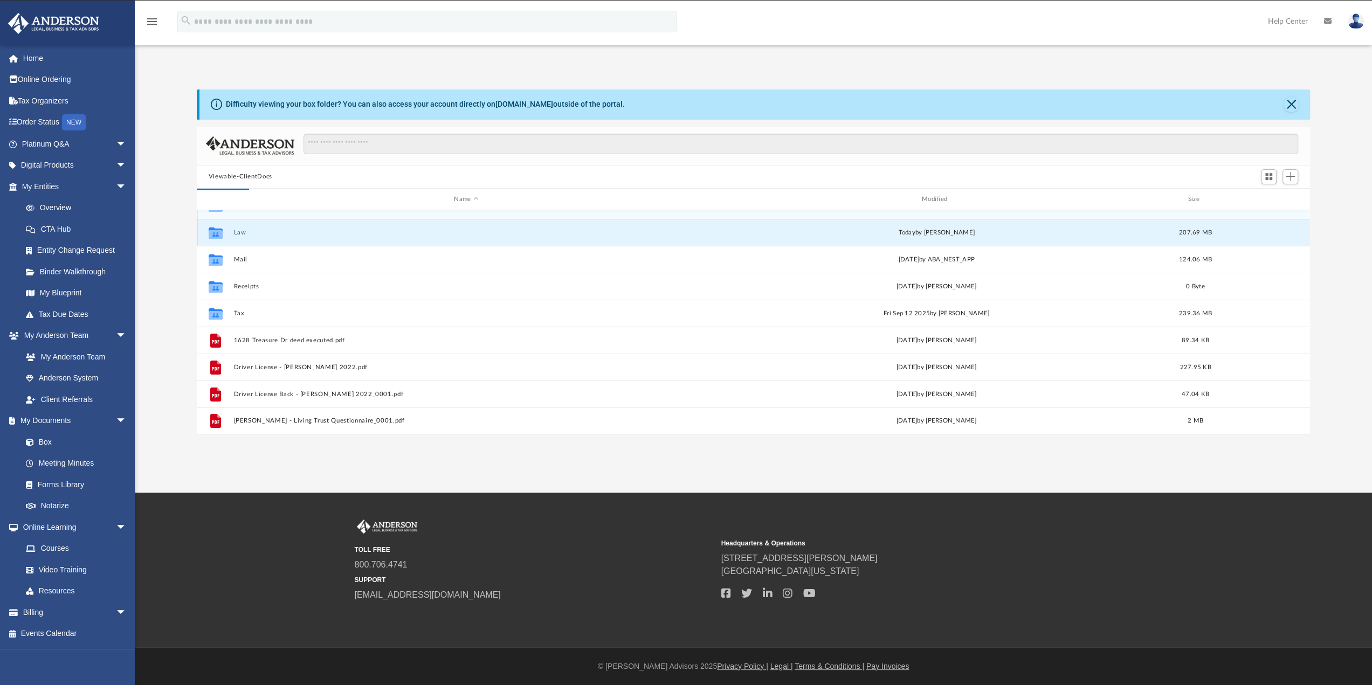
scroll to position [0, 0]
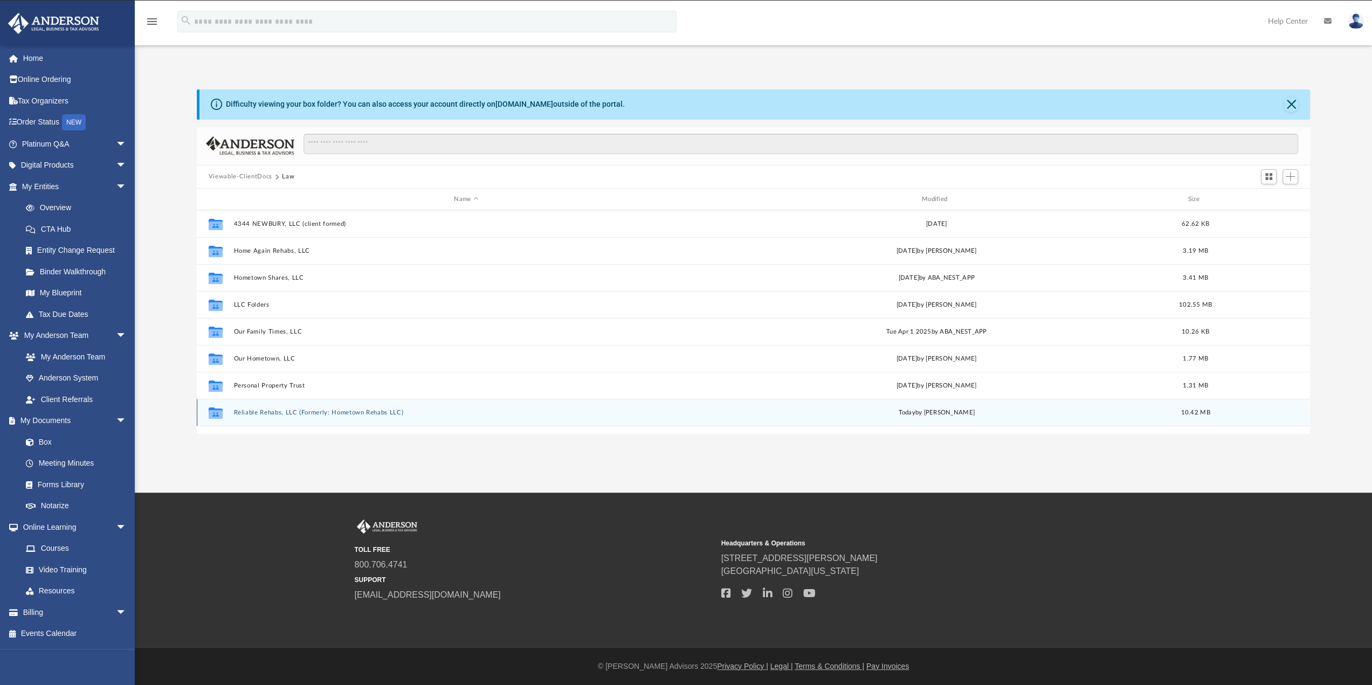
click at [257, 410] on button "Reliable Rehabs, LLC (Formerly: Hometown Rehabs LLC)" at bounding box center [465, 412] width 465 height 7
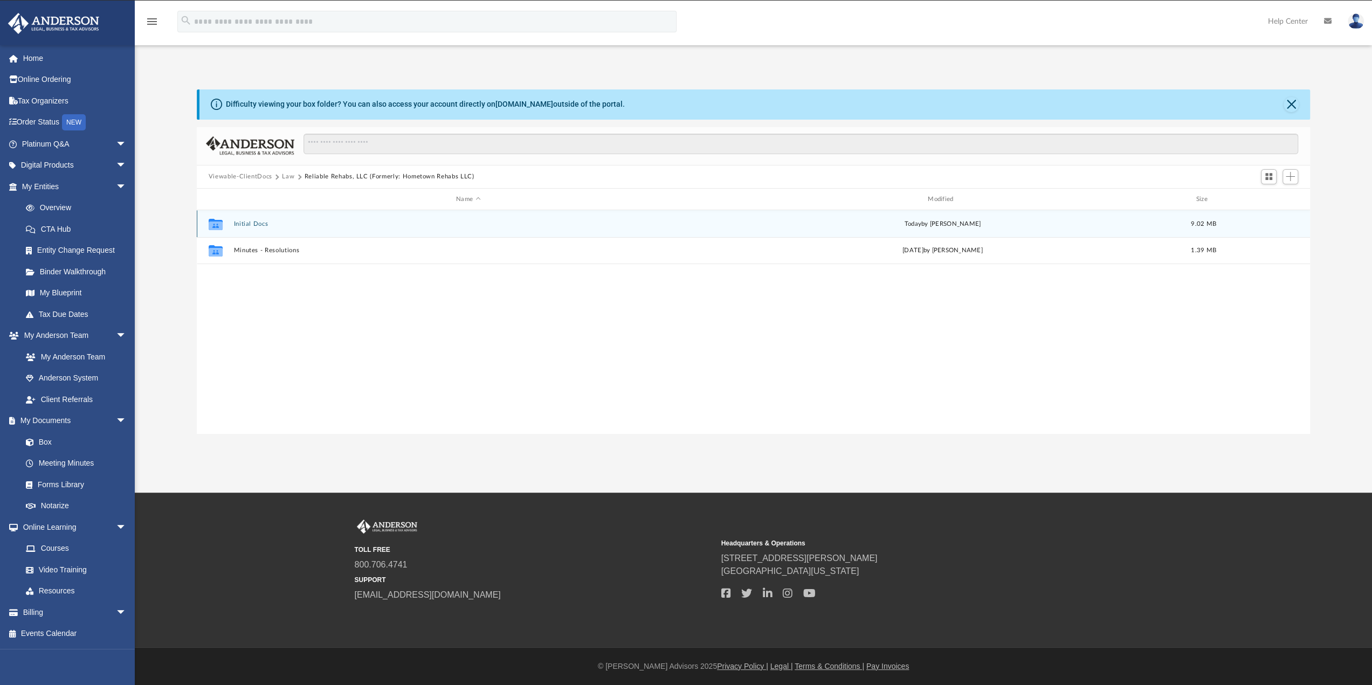
click at [259, 220] on button "Initial Docs" at bounding box center [467, 223] width 469 height 7
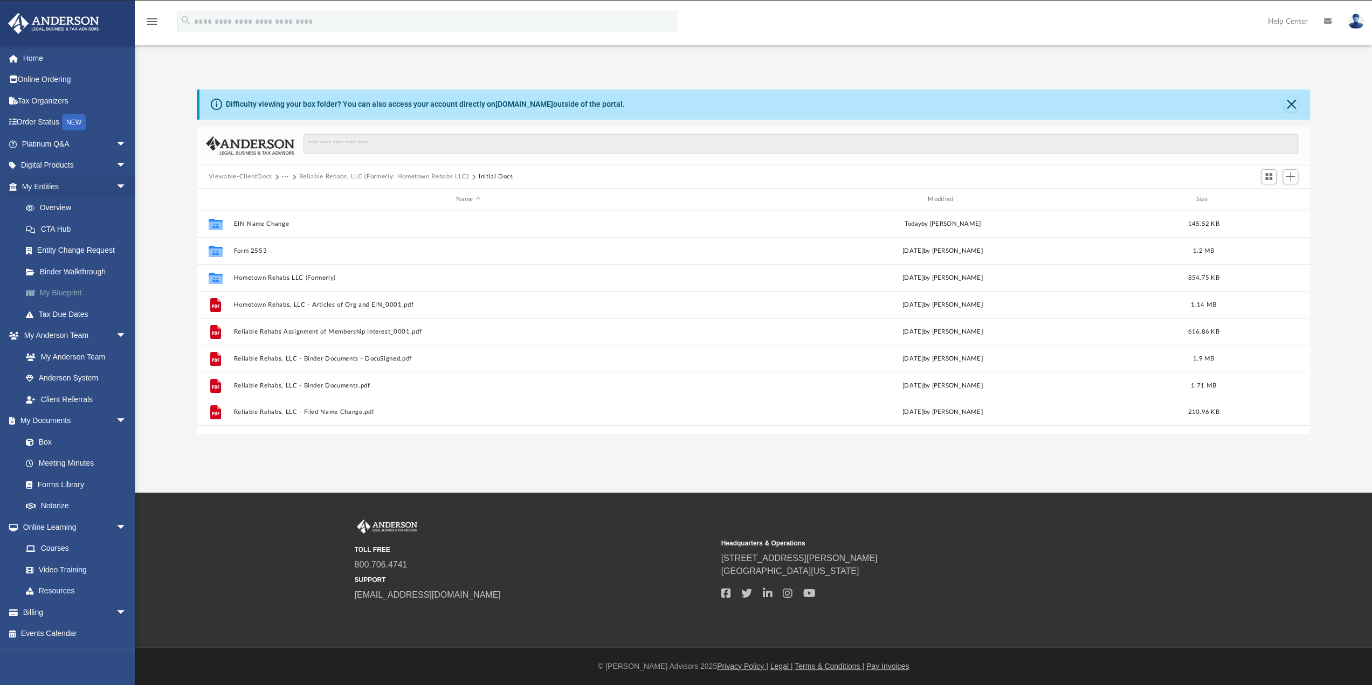
click at [68, 291] on link "My Blueprint" at bounding box center [79, 293] width 128 height 22
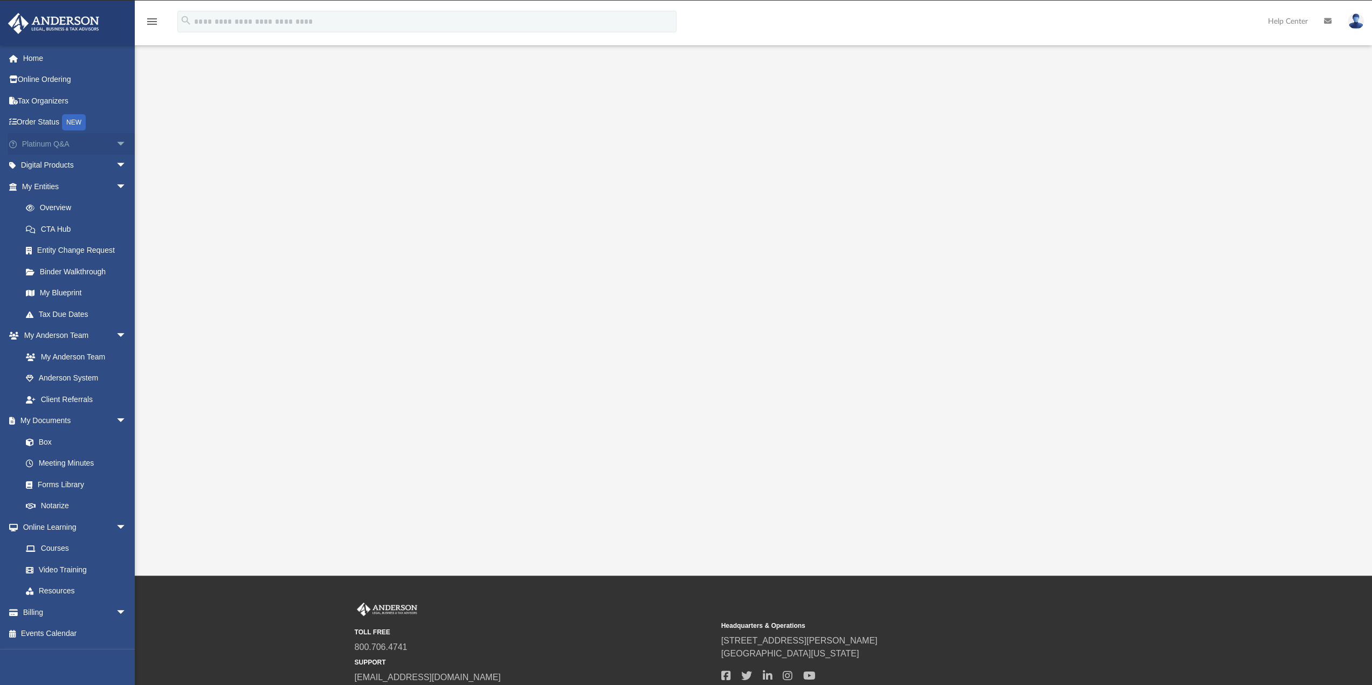
click at [116, 142] on span "arrow_drop_down" at bounding box center [127, 144] width 22 height 22
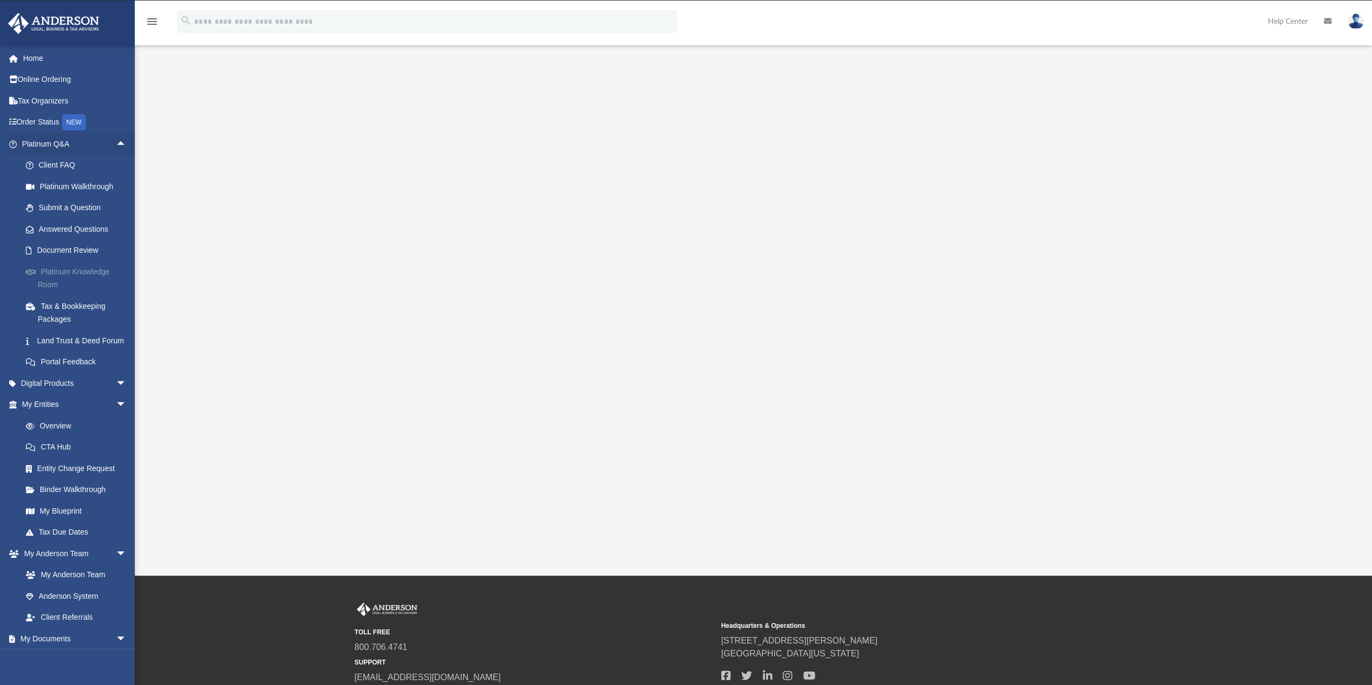
click at [69, 267] on link "Platinum Knowledge Room" at bounding box center [79, 278] width 128 height 34
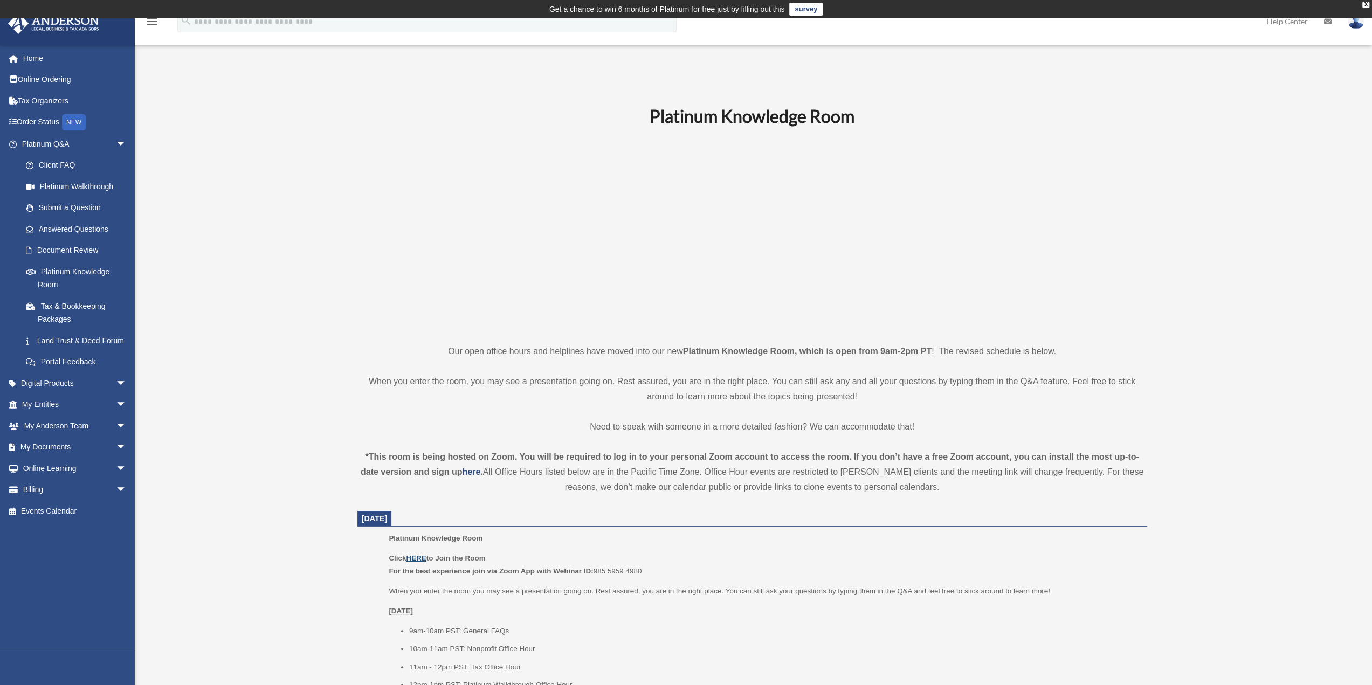
click at [411, 558] on u "HERE" at bounding box center [416, 558] width 20 height 8
